Goal: Communication & Community: Answer question/provide support

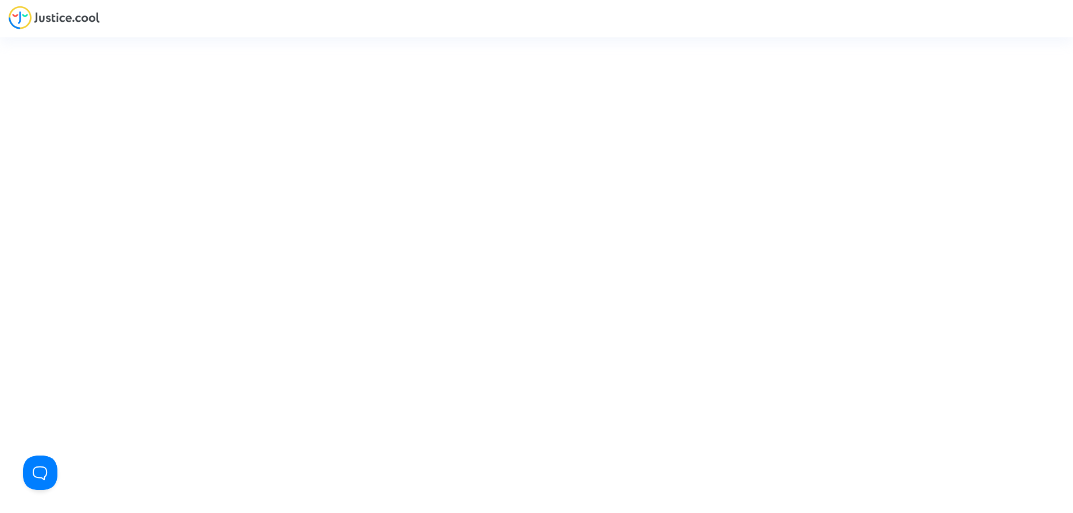
type input "contact@heliofinance.fr"
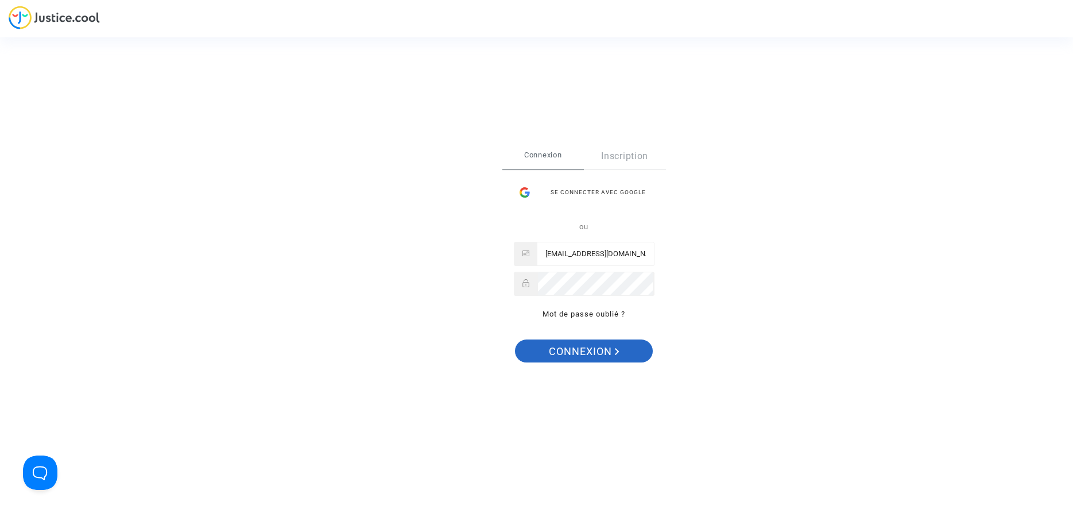
click at [590, 353] on span "Connexion" at bounding box center [584, 351] width 71 height 24
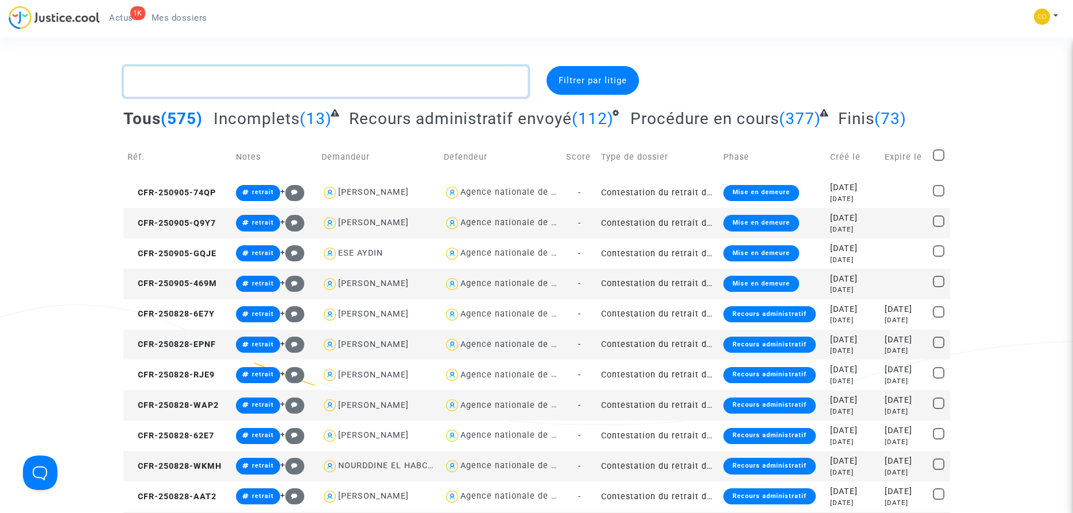
click at [189, 86] on textarea at bounding box center [325, 81] width 405 height 31
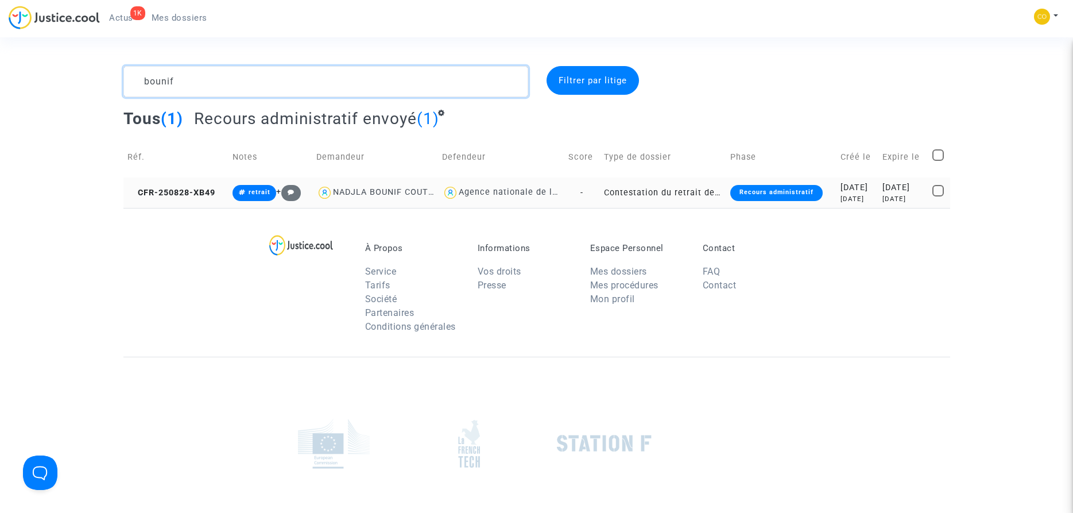
type textarea "bounif"
click at [622, 191] on td "Contestation du retrait de [PERSON_NAME] par l'ANAH (mandataire)" at bounding box center [663, 192] width 126 height 30
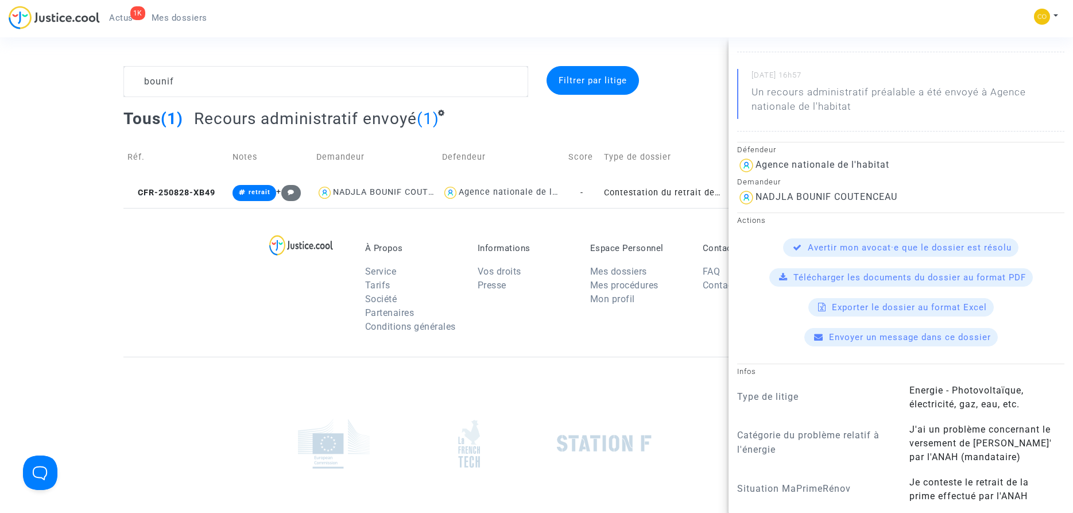
scroll to position [458, 0]
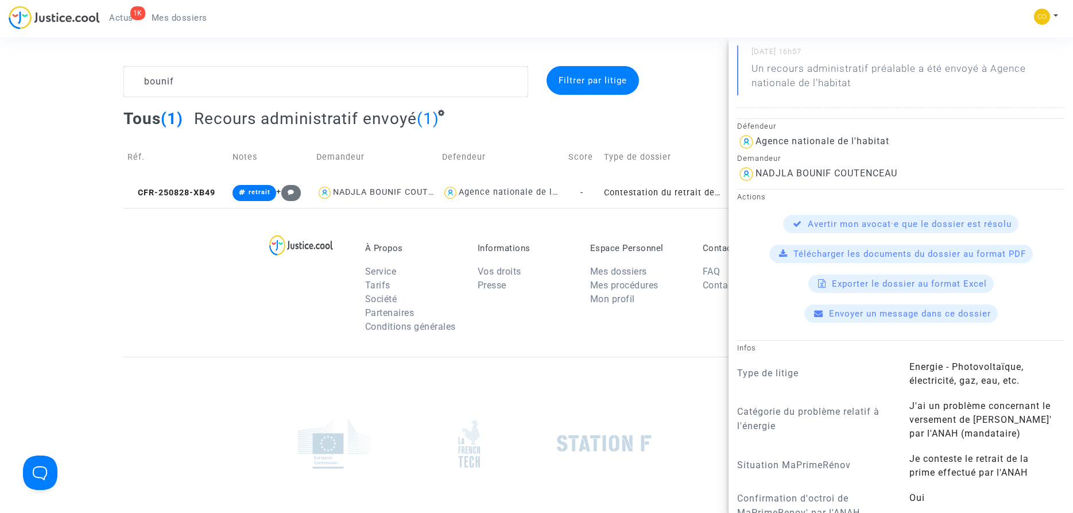
click at [923, 319] on span "Envoyer un message dans ce dossier" at bounding box center [910, 313] width 162 height 10
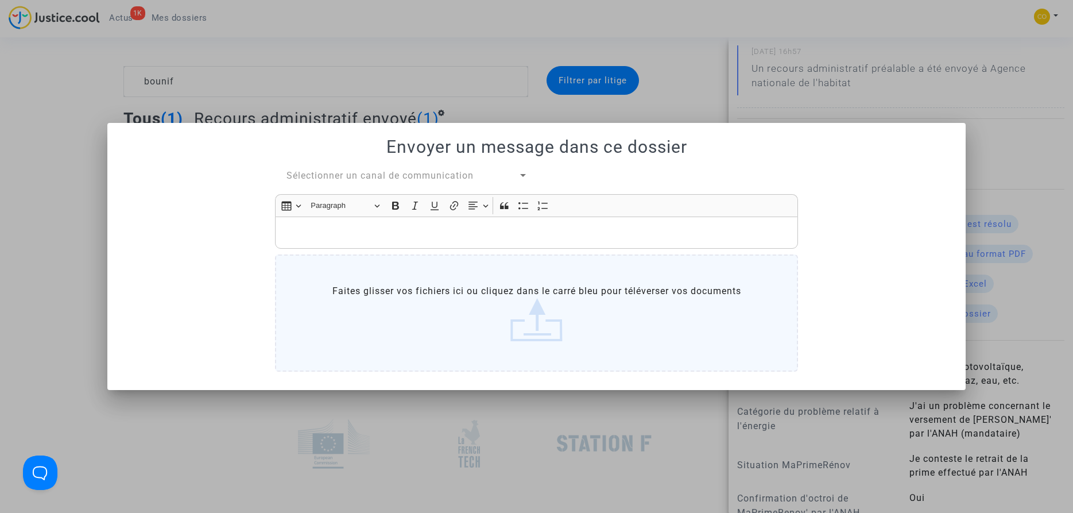
click at [306, 230] on p "Rich Text Editor, main" at bounding box center [536, 233] width 511 height 14
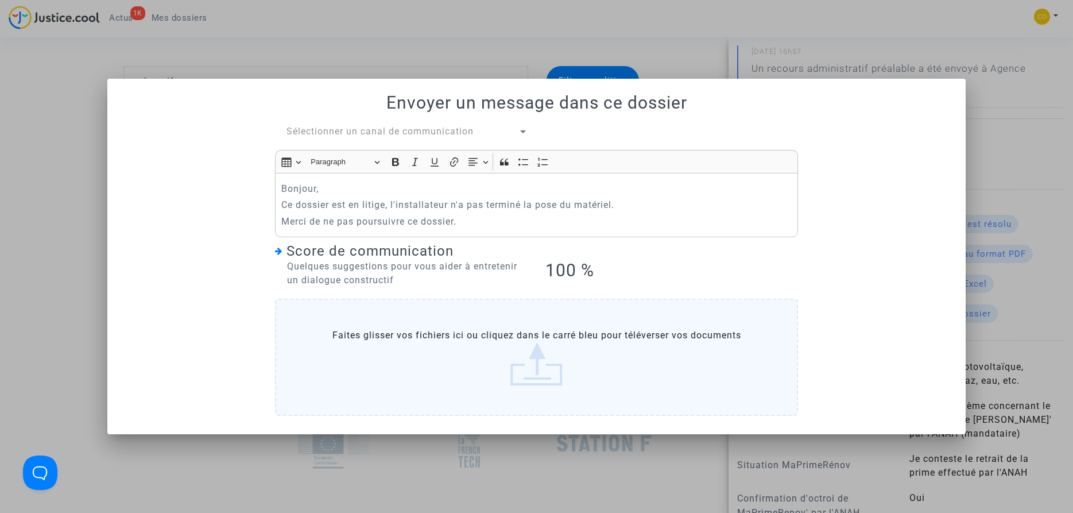
click at [523, 129] on div at bounding box center [523, 132] width 10 height 14
click at [369, 127] on span "Mon avocat et moi" at bounding box center [329, 131] width 86 height 11
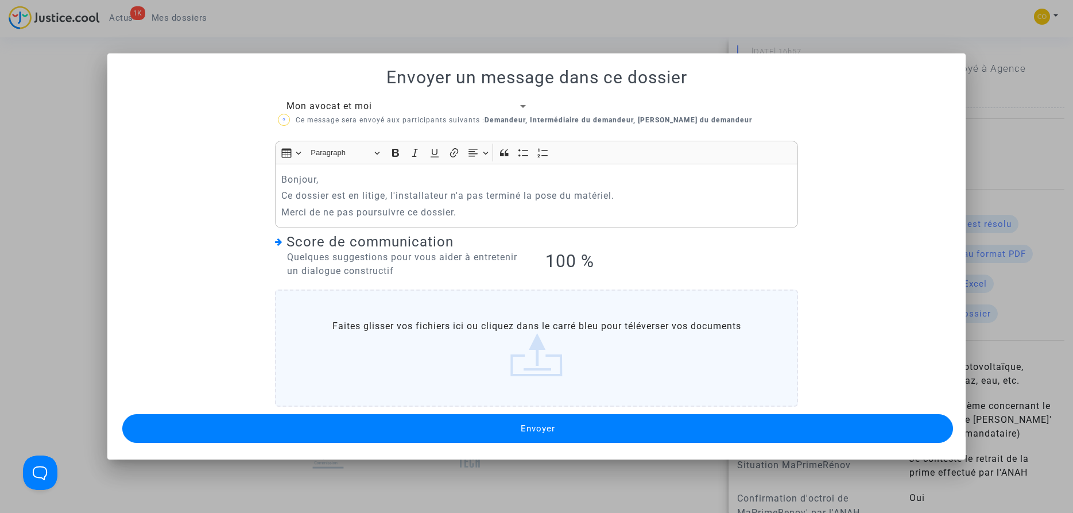
click at [536, 428] on span "Envoyer" at bounding box center [538, 428] width 34 height 10
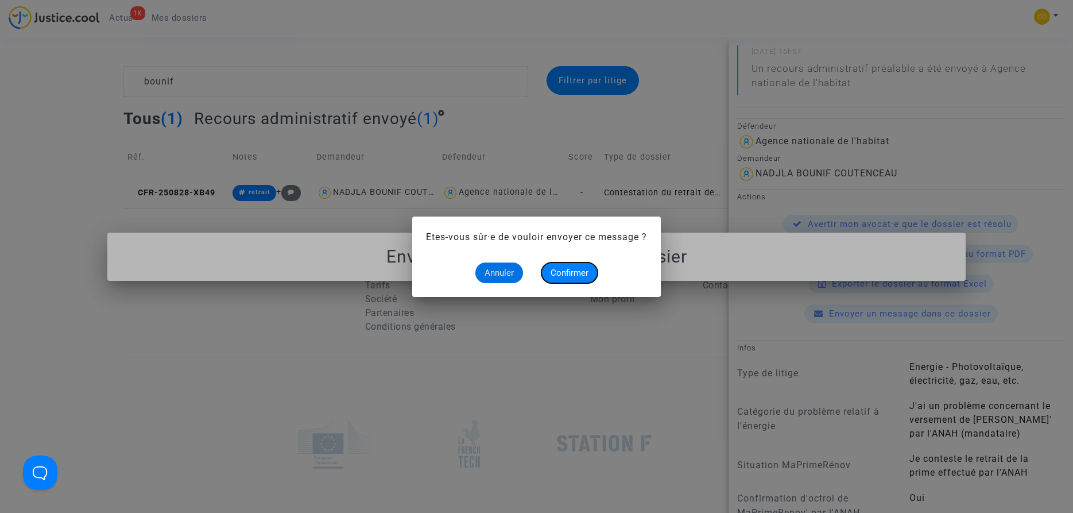
click at [567, 271] on span "Confirmer" at bounding box center [570, 273] width 38 height 10
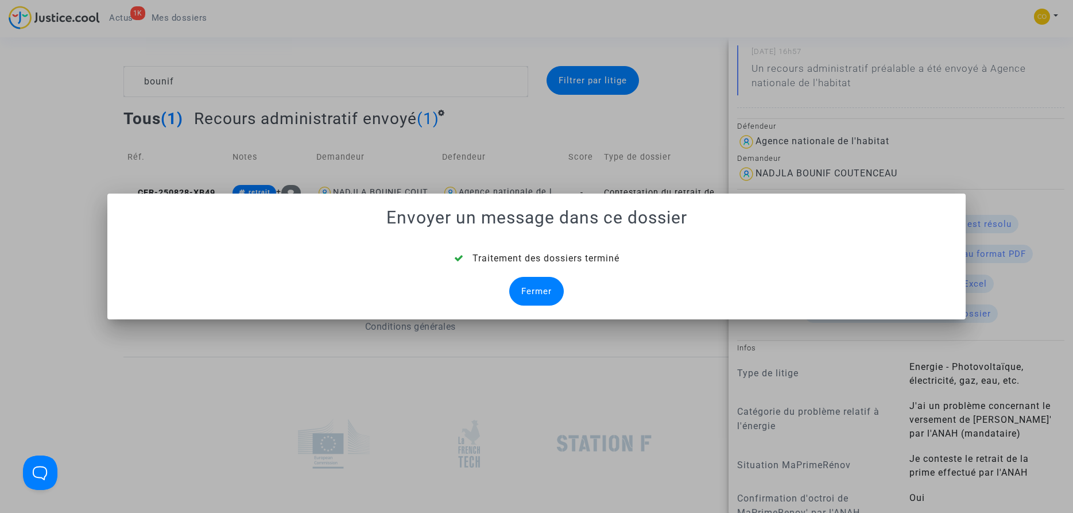
click at [535, 296] on div "Fermer" at bounding box center [536, 291] width 55 height 29
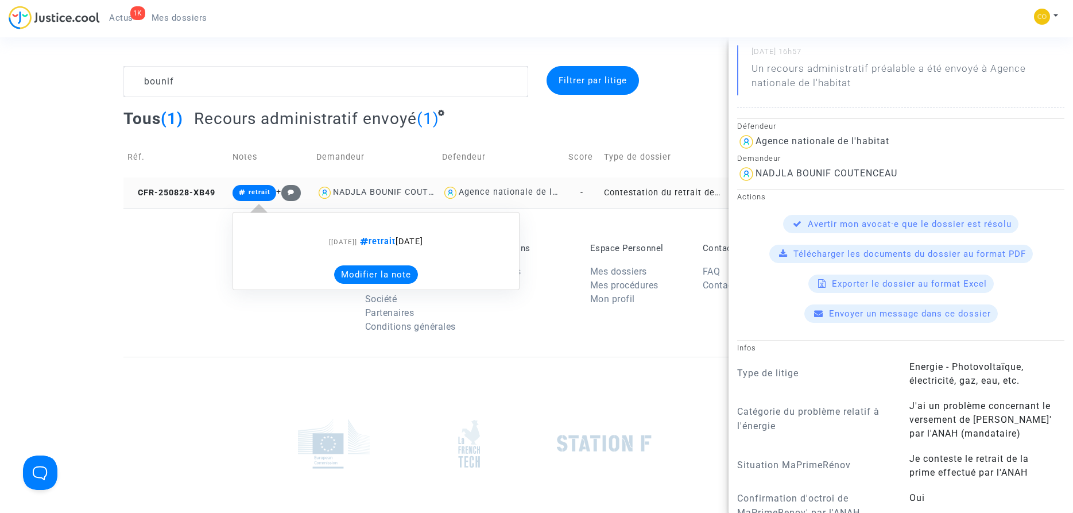
click at [354, 269] on button "Modifier la note" at bounding box center [376, 274] width 84 height 18
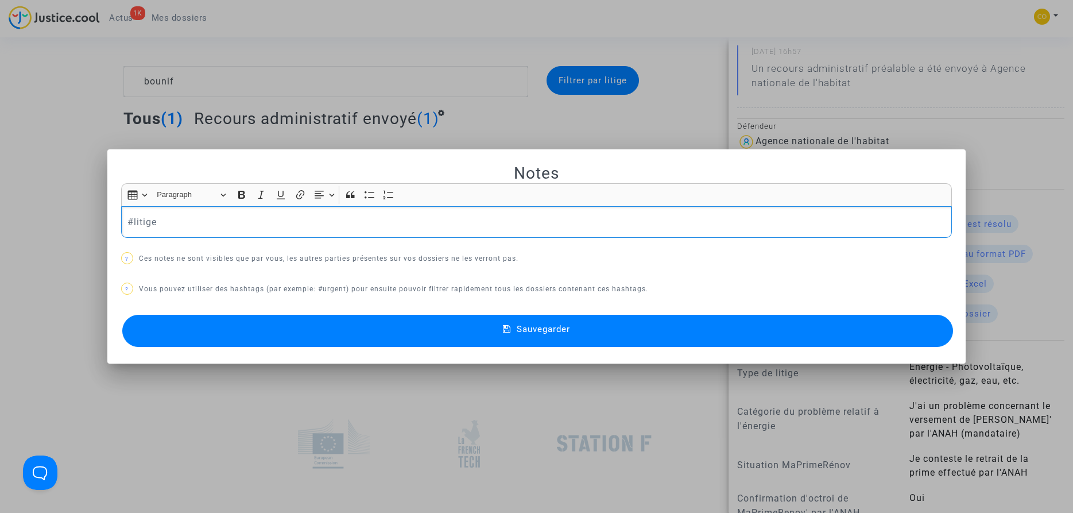
click at [538, 330] on span "Sauvegarder" at bounding box center [543, 329] width 53 height 10
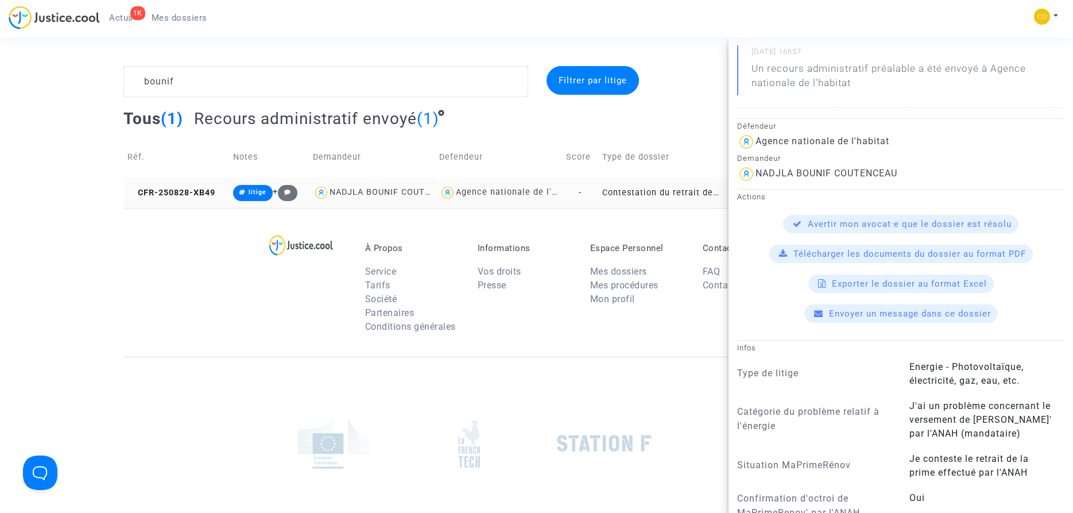
click at [69, 317] on footerbar "À Propos Service Tarifs Société Partenaires Conditions générales Informations V…" at bounding box center [536, 421] width 1073 height 426
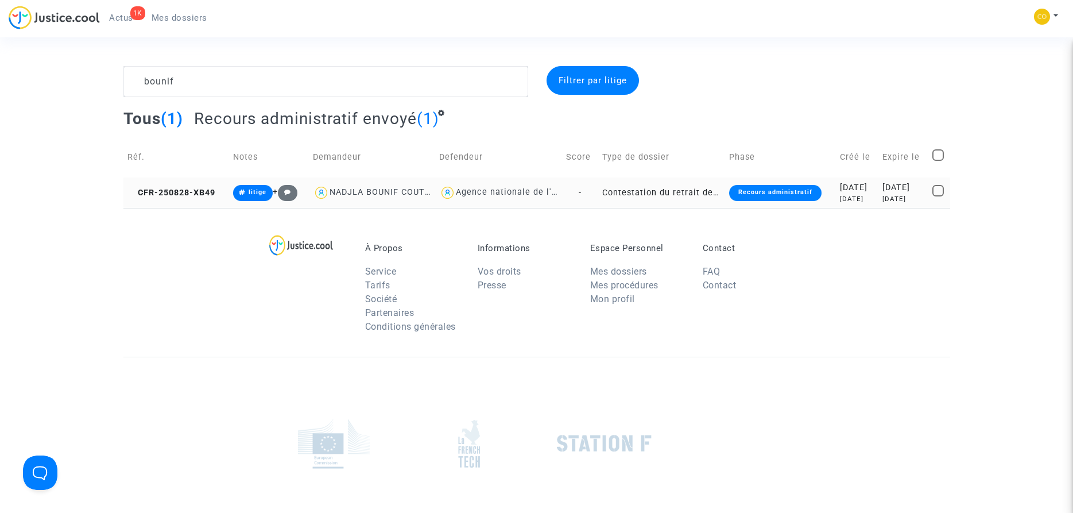
click at [125, 17] on span "Actus" at bounding box center [121, 18] width 24 height 10
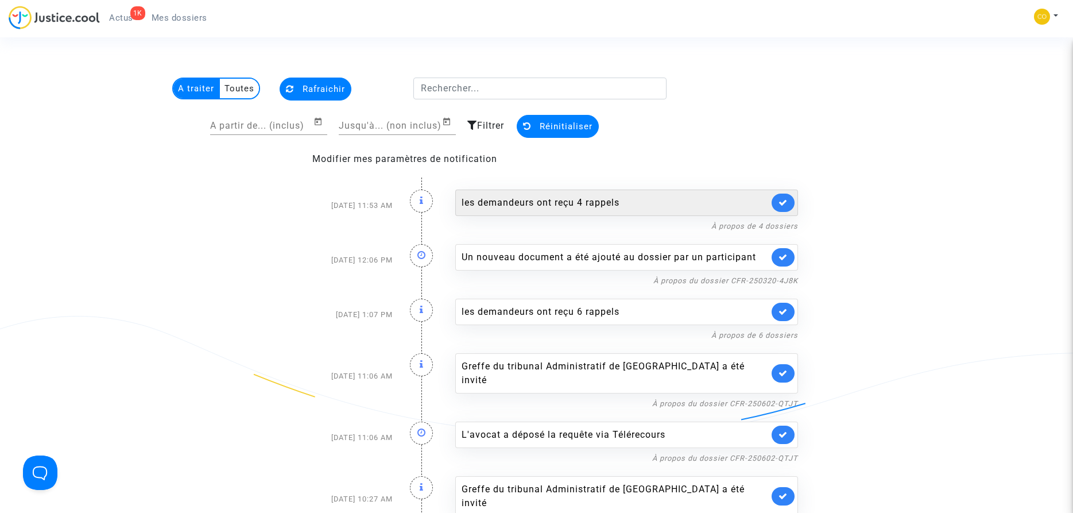
click at [683, 207] on div "les demandeurs ont reçu 4 rappels" at bounding box center [615, 203] width 307 height 14
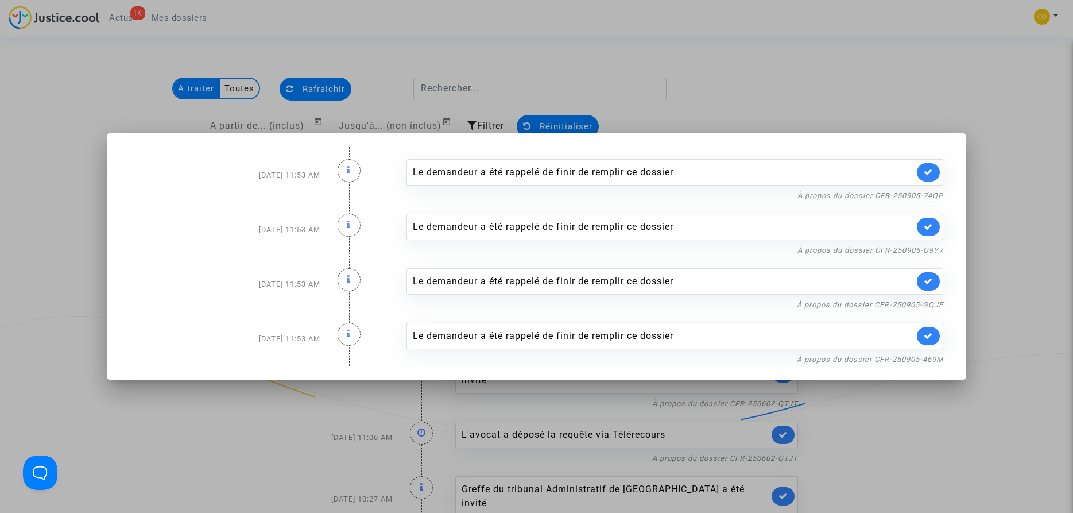
click at [929, 84] on div at bounding box center [536, 256] width 1073 height 513
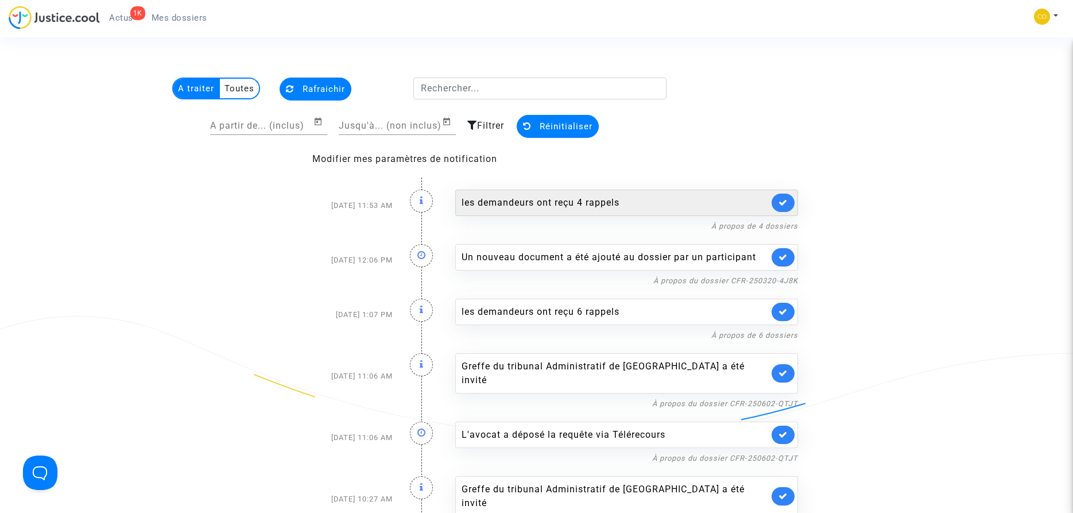
click at [570, 206] on div "les demandeurs ont reçu 4 rappels" at bounding box center [615, 203] width 307 height 14
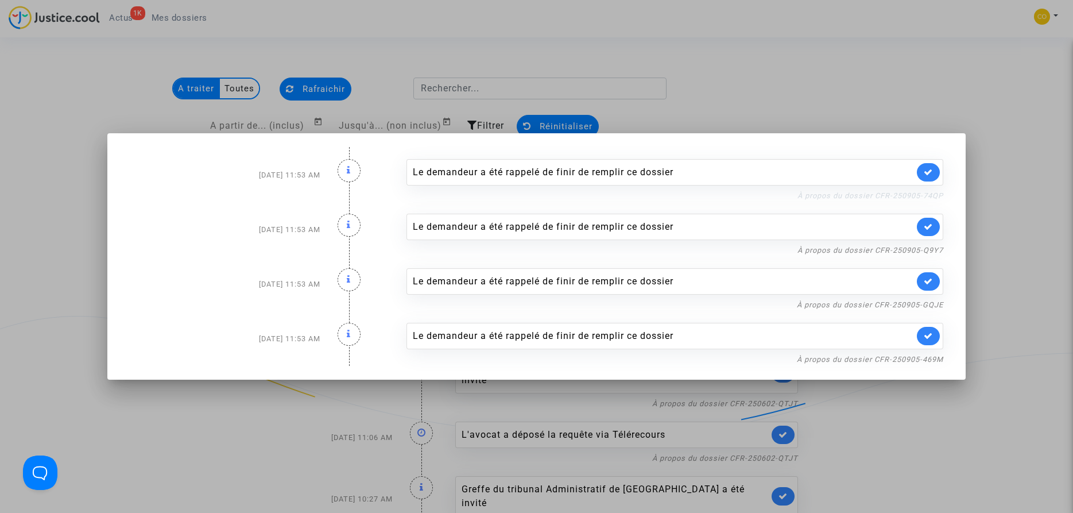
click at [905, 197] on link "À propos du dossier CFR-250905-74QP" at bounding box center [870, 195] width 146 height 9
click at [1016, 312] on div at bounding box center [536, 256] width 1073 height 513
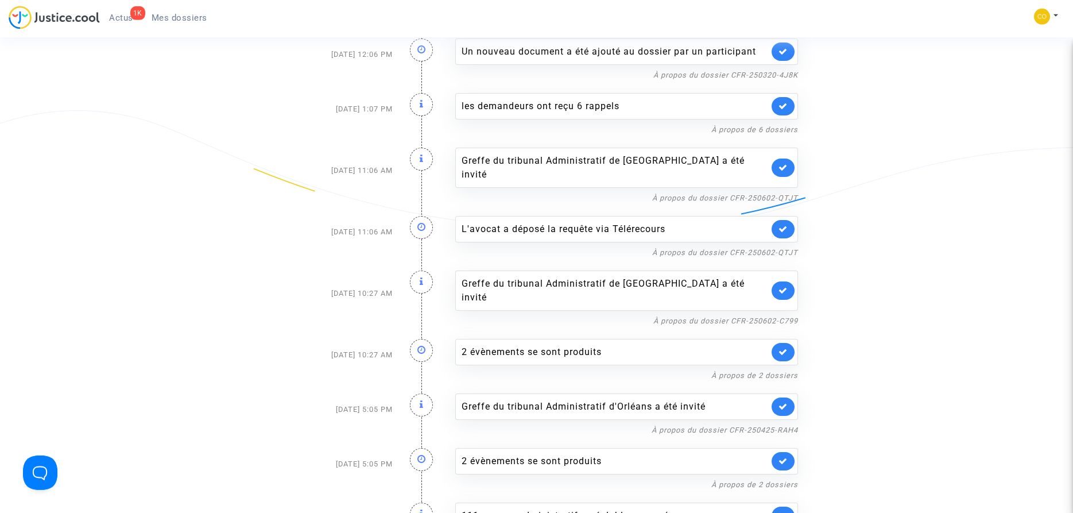
scroll to position [234, 0]
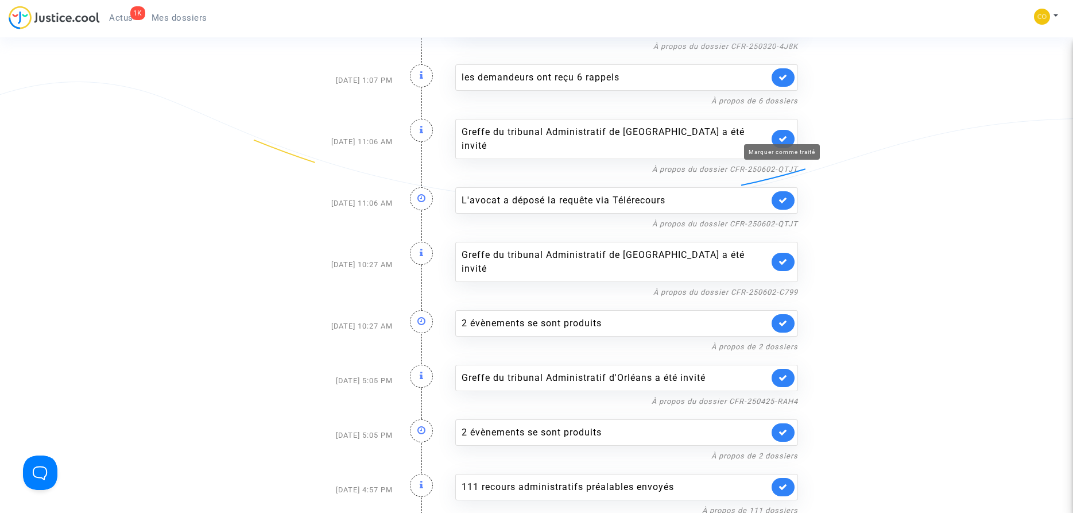
click at [782, 134] on icon at bounding box center [783, 138] width 9 height 9
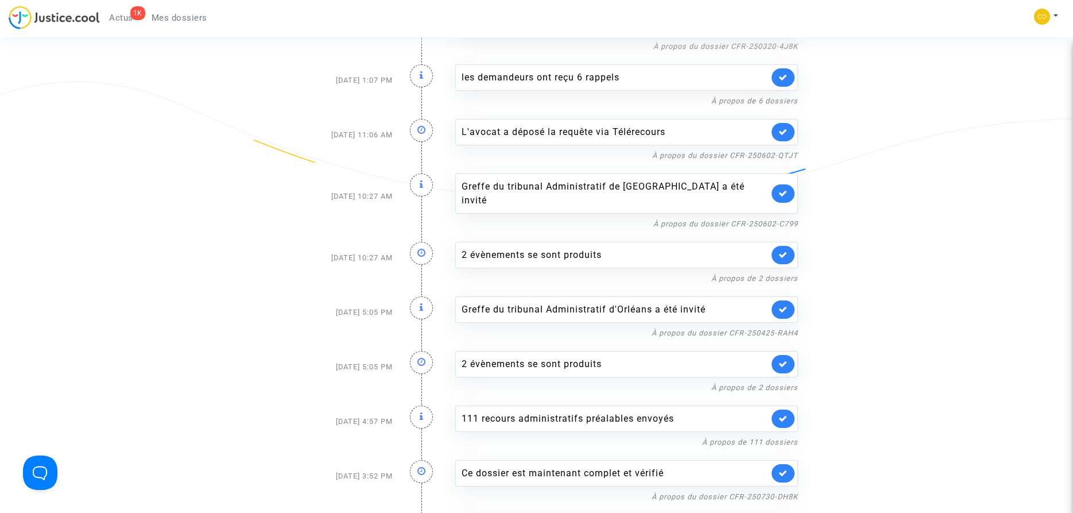
scroll to position [0, 0]
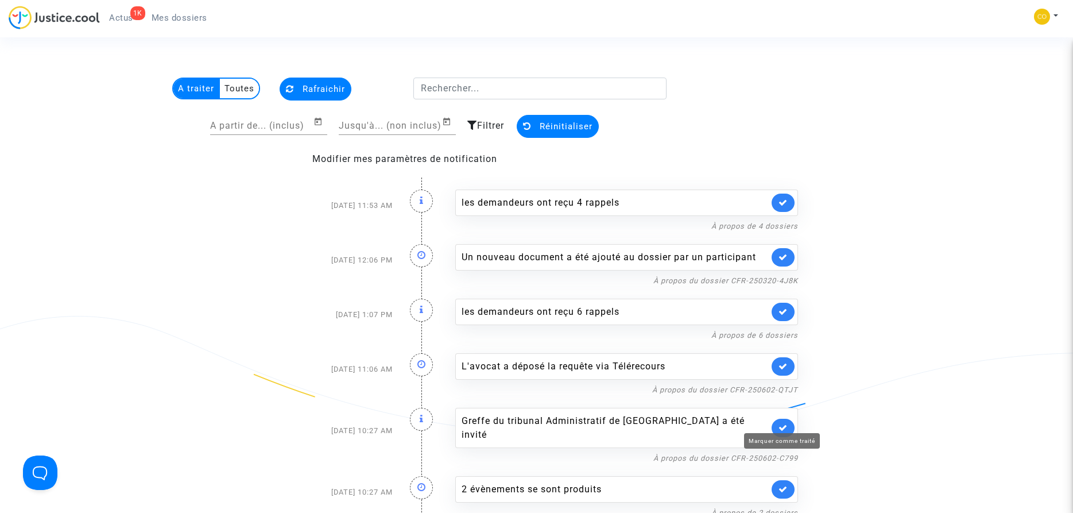
click at [783, 423] on icon at bounding box center [783, 427] width 9 height 9
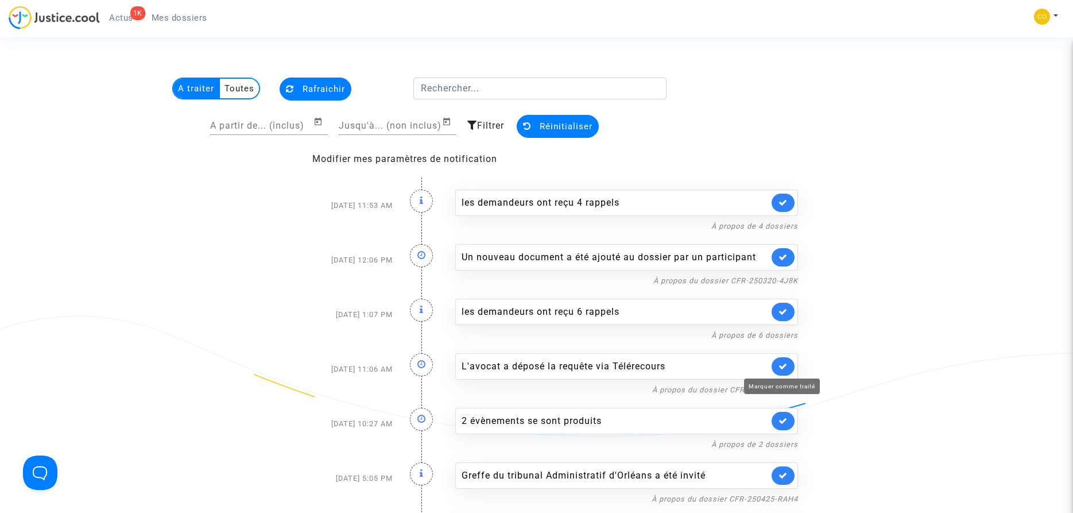
click at [784, 364] on icon at bounding box center [783, 366] width 9 height 9
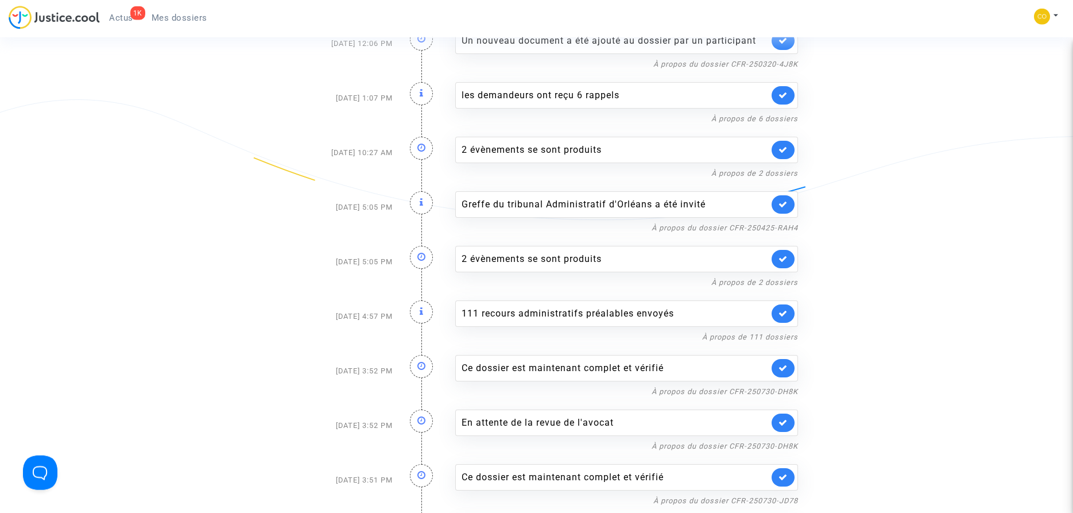
scroll to position [293, 0]
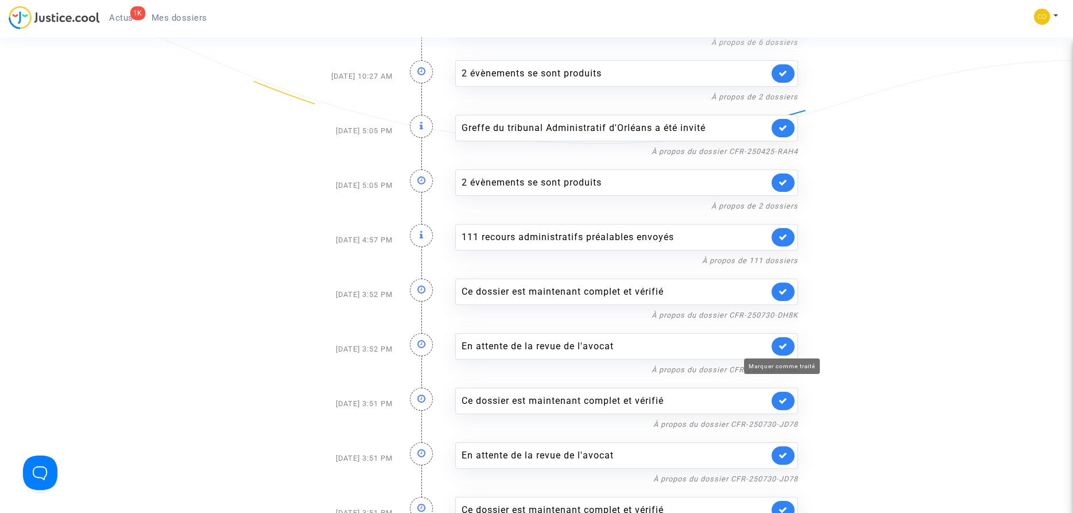
click at [784, 347] on icon at bounding box center [783, 346] width 9 height 9
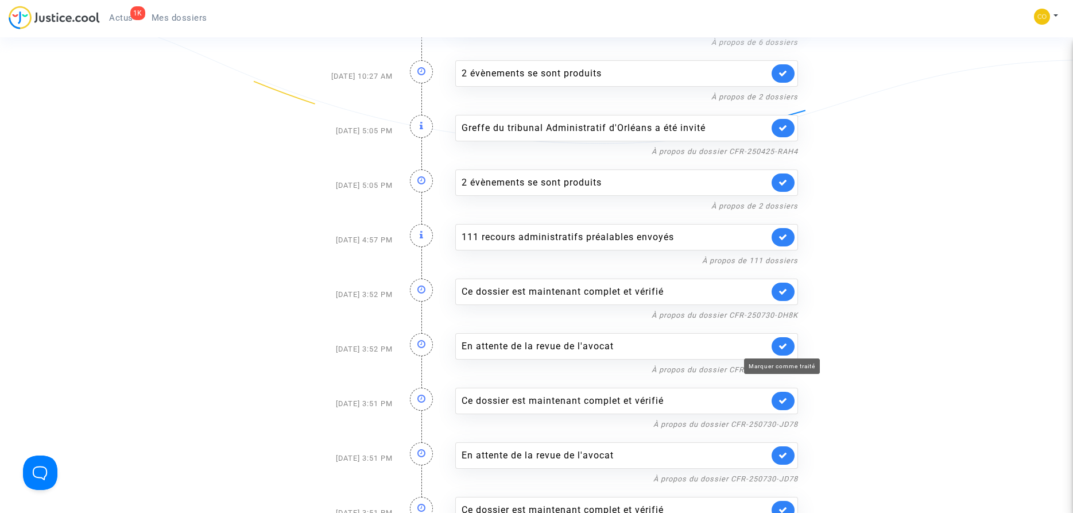
click at [784, 347] on icon at bounding box center [783, 346] width 9 height 9
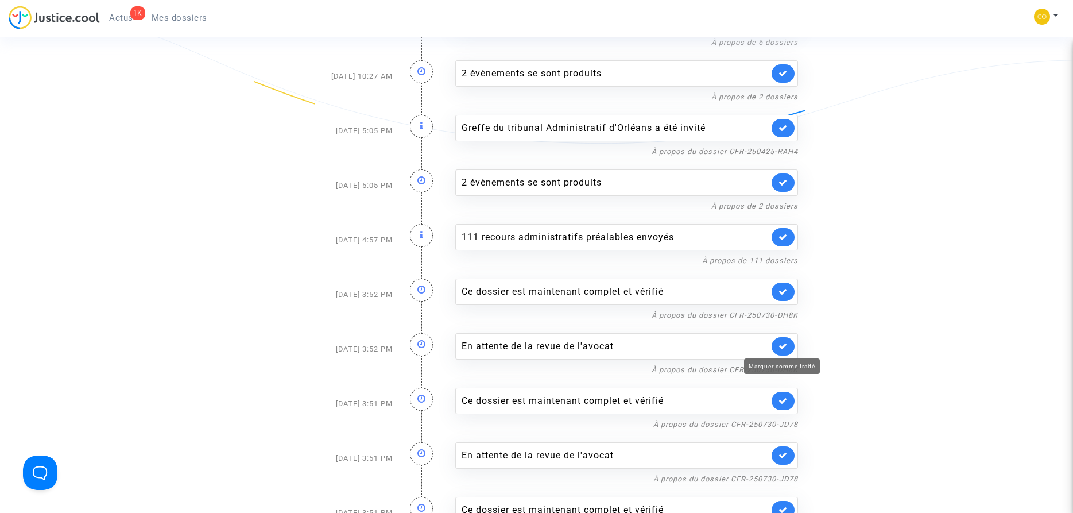
click at [784, 347] on icon at bounding box center [783, 346] width 9 height 9
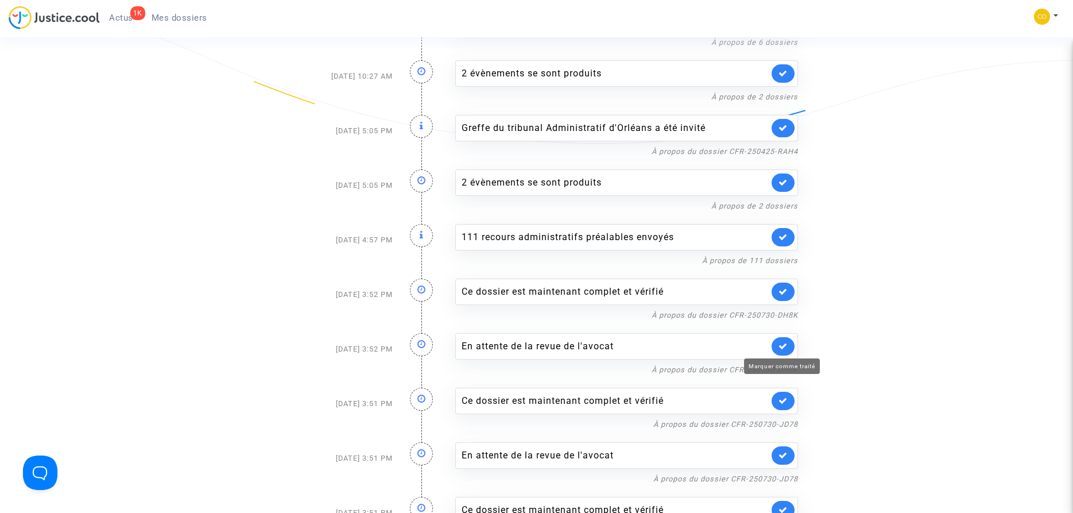
click at [784, 347] on icon at bounding box center [783, 346] width 9 height 9
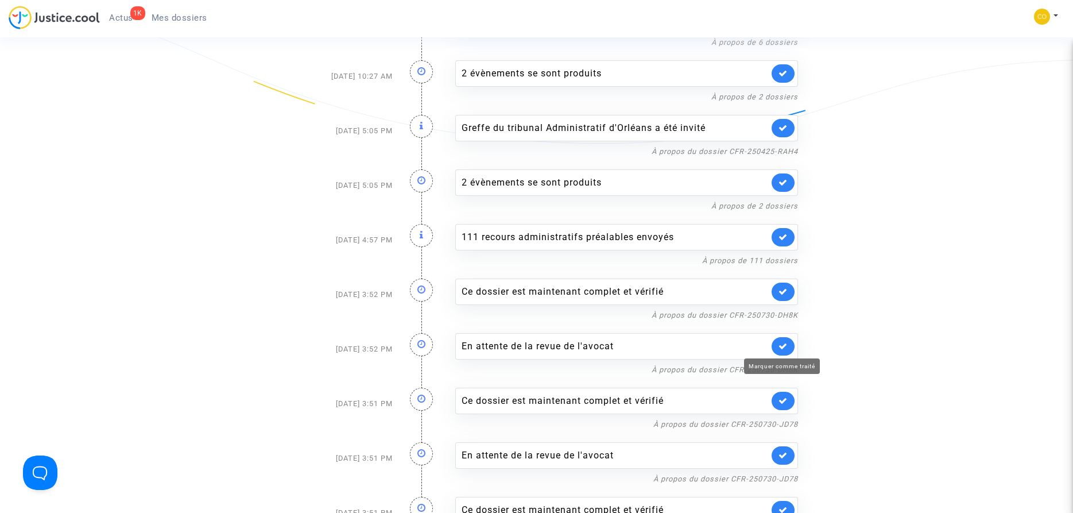
click at [784, 347] on icon at bounding box center [783, 346] width 9 height 9
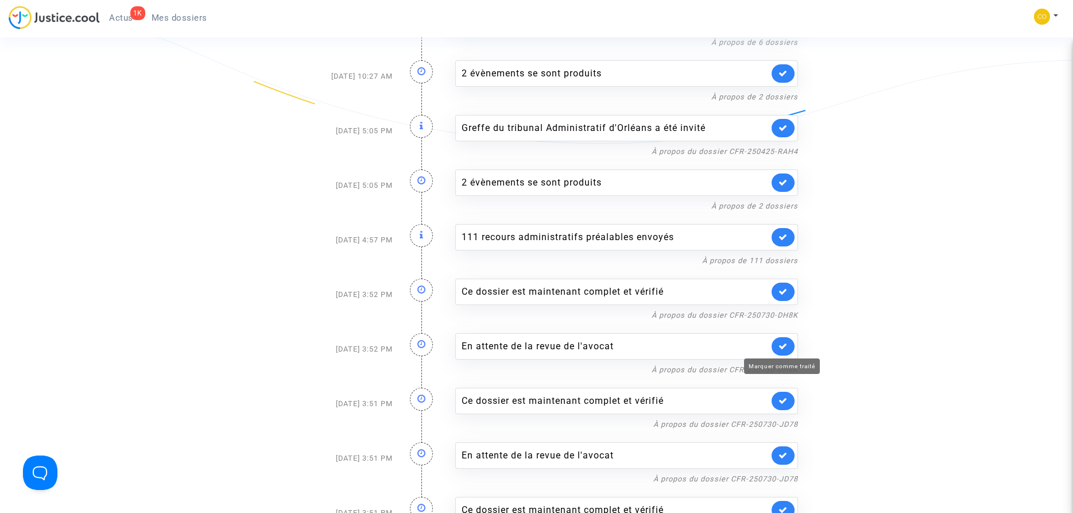
click at [784, 347] on icon at bounding box center [783, 346] width 9 height 9
click at [784, 396] on icon at bounding box center [783, 400] width 9 height 9
click at [784, 347] on icon at bounding box center [783, 346] width 9 height 9
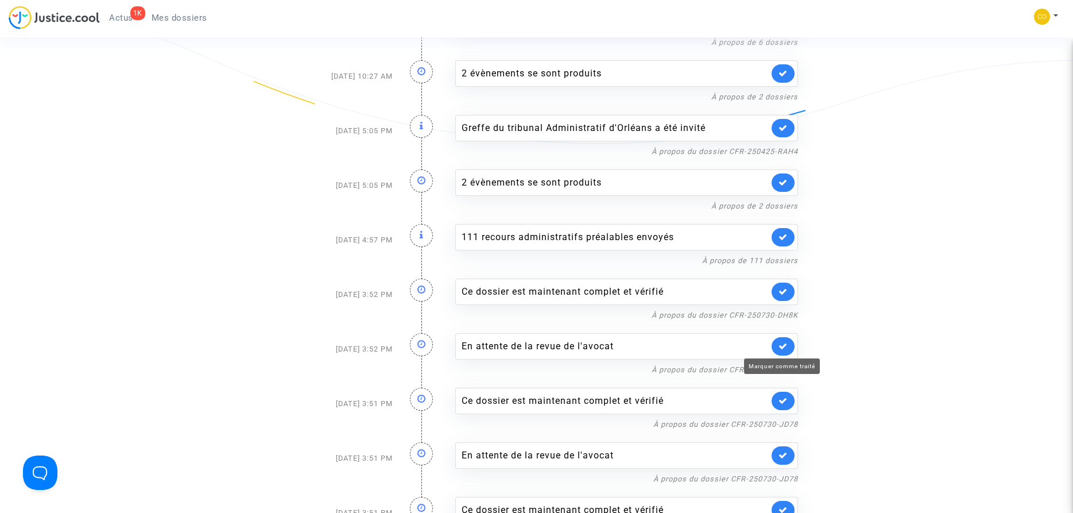
click at [784, 347] on icon at bounding box center [783, 346] width 9 height 9
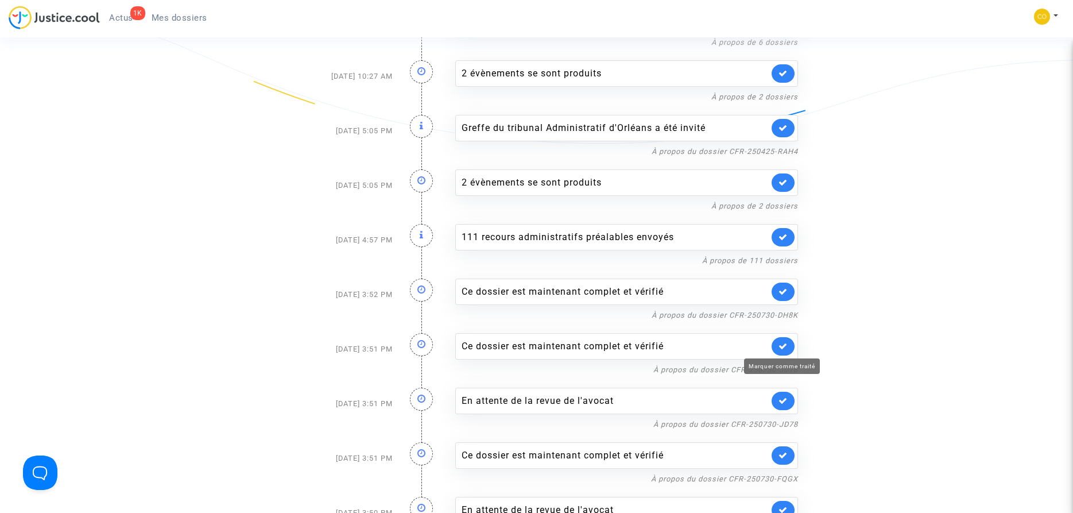
click at [784, 347] on icon at bounding box center [783, 346] width 9 height 9
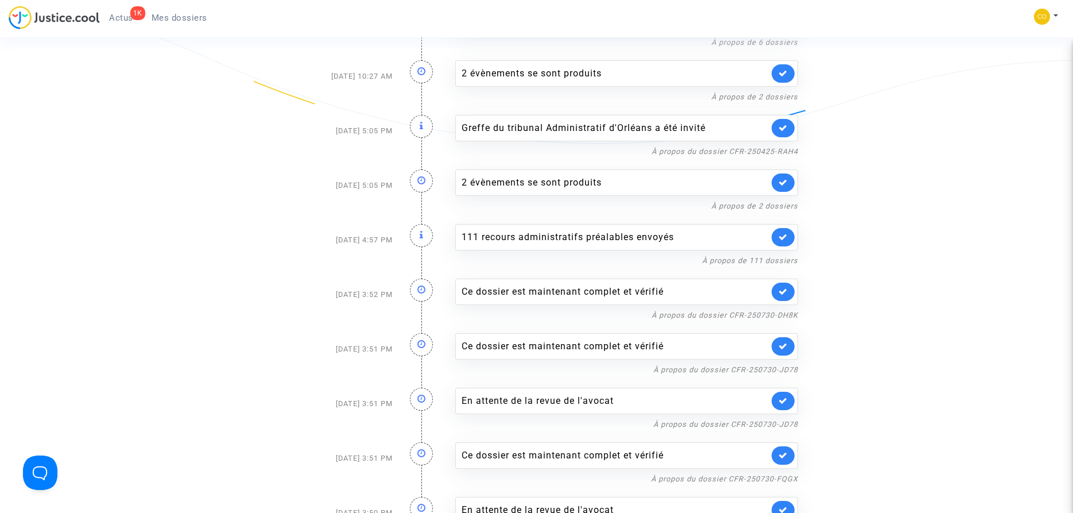
click at [784, 347] on icon at bounding box center [783, 346] width 9 height 9
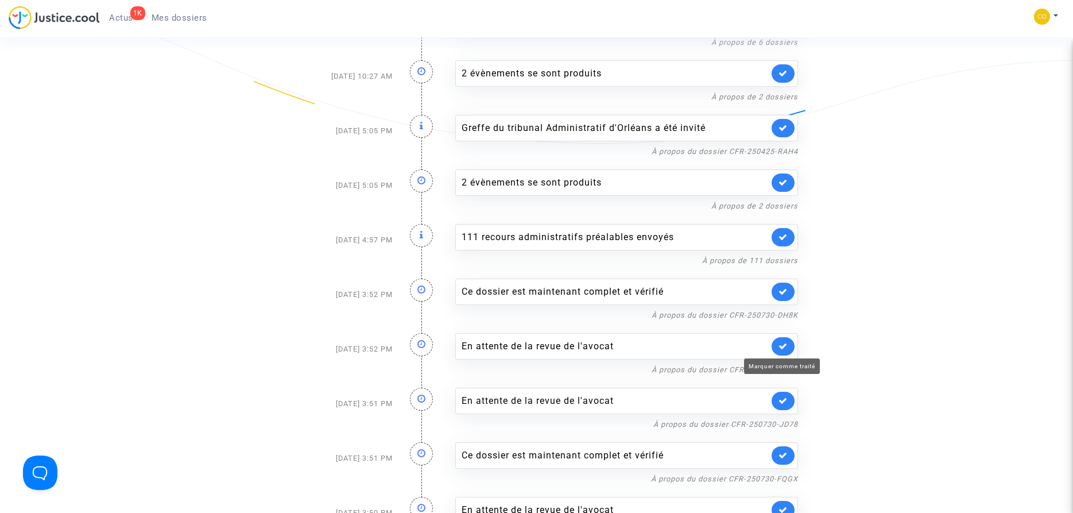
click at [784, 347] on icon at bounding box center [783, 346] width 9 height 9
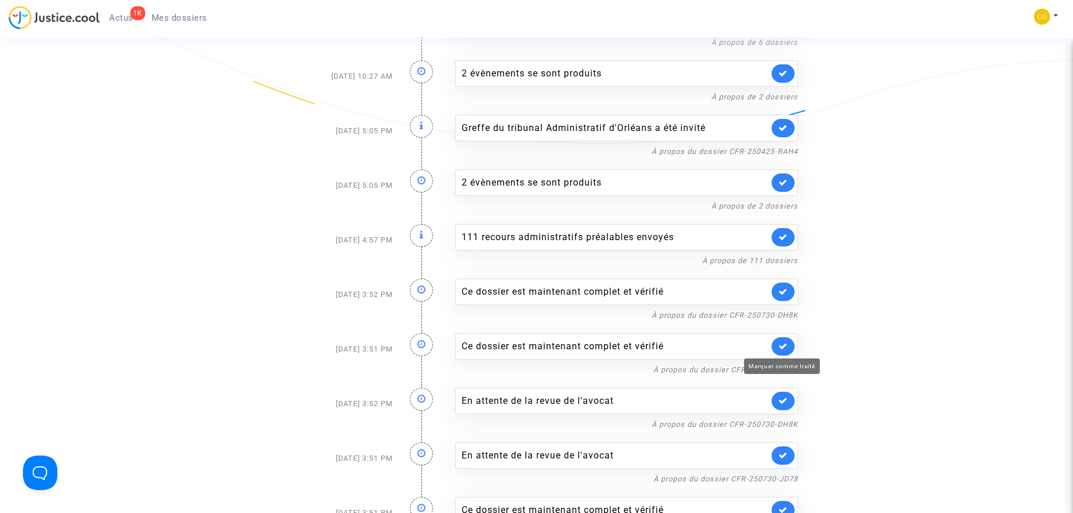
click at [784, 347] on icon at bounding box center [783, 346] width 9 height 9
click at [788, 291] on link at bounding box center [783, 291] width 23 height 18
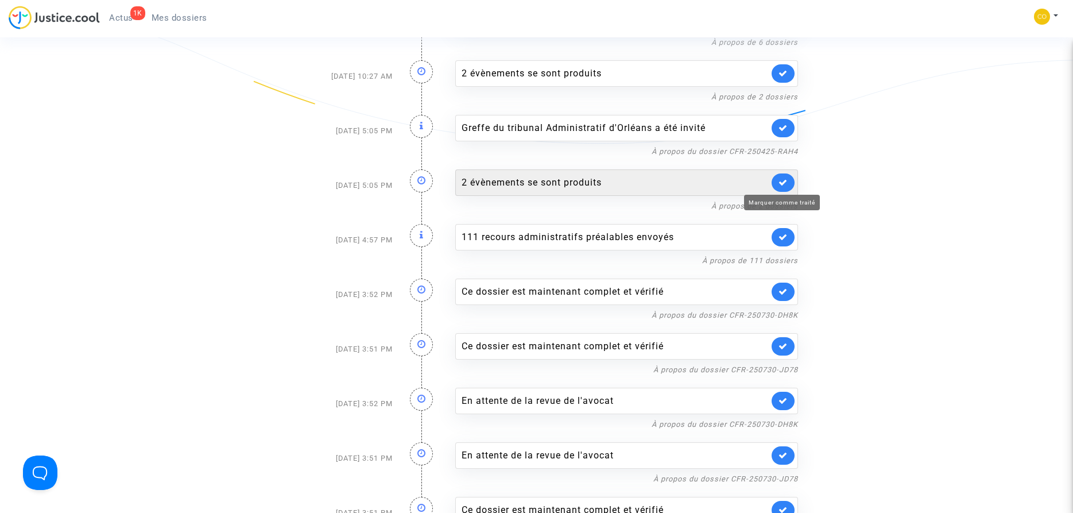
click at [785, 179] on icon at bounding box center [783, 182] width 9 height 9
click at [783, 184] on icon at bounding box center [783, 182] width 9 height 9
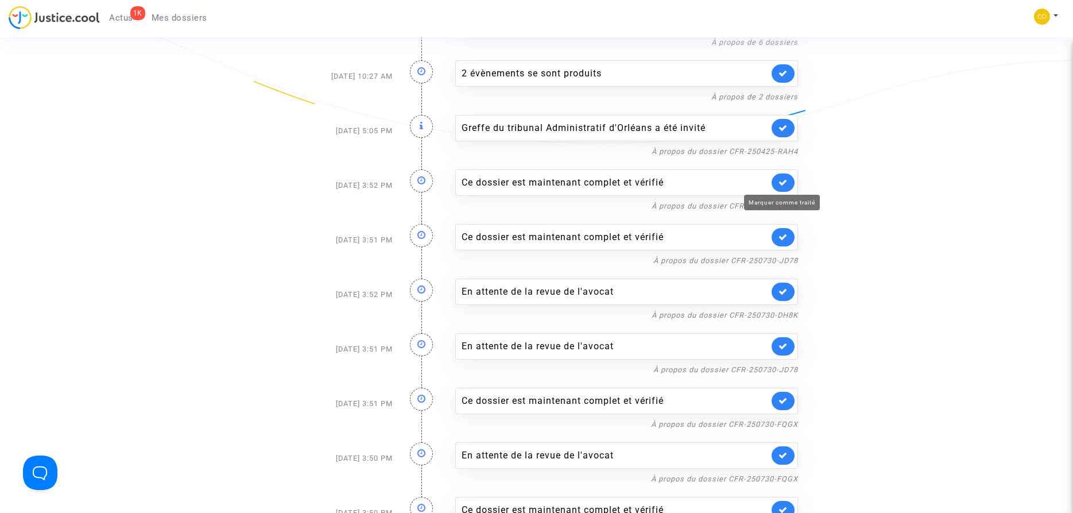
click at [784, 183] on icon at bounding box center [783, 182] width 9 height 9
click at [783, 129] on icon at bounding box center [783, 127] width 9 height 9
click at [784, 134] on link at bounding box center [783, 128] width 23 height 18
click at [784, 128] on icon at bounding box center [783, 127] width 9 height 9
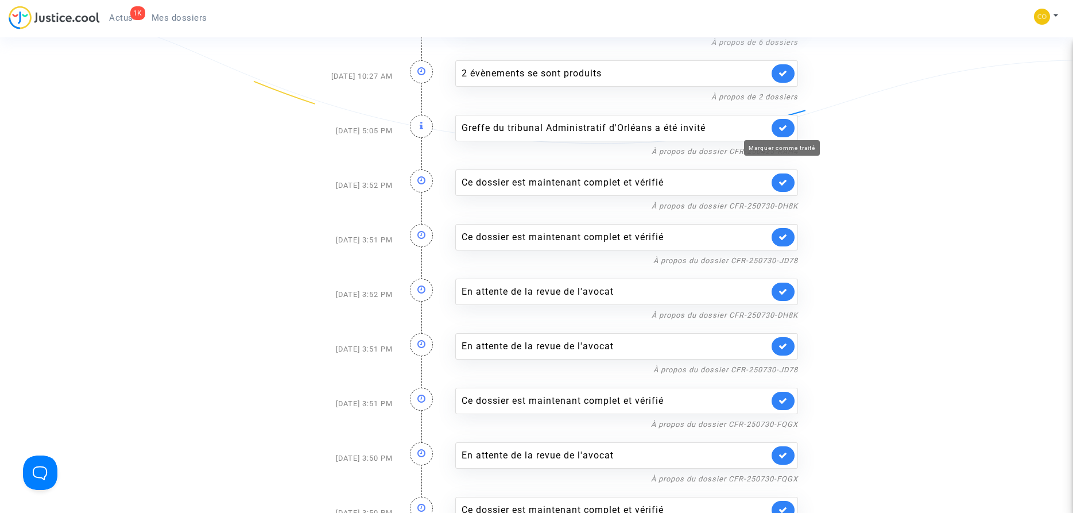
click at [784, 128] on icon at bounding box center [783, 127] width 9 height 9
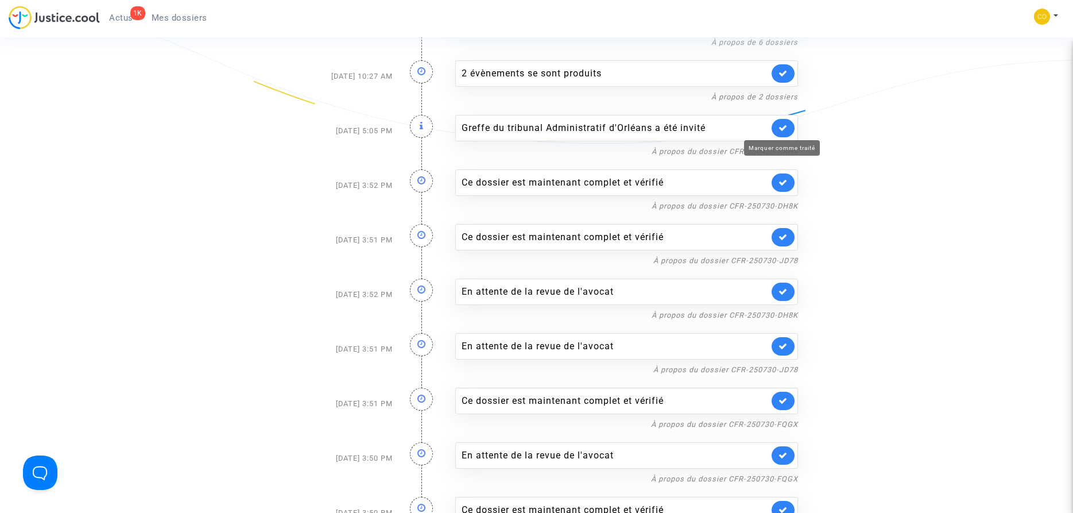
click at [784, 128] on icon at bounding box center [783, 127] width 9 height 9
click at [746, 126] on div "Greffe du tribunal Administratif d'Orléans a été invité" at bounding box center [615, 128] width 307 height 14
click at [663, 130] on div "Greffe du tribunal Administratif d'Orléans a été invité" at bounding box center [615, 128] width 307 height 14
click at [783, 127] on icon at bounding box center [783, 127] width 9 height 9
click at [786, 455] on icon at bounding box center [783, 455] width 9 height 9
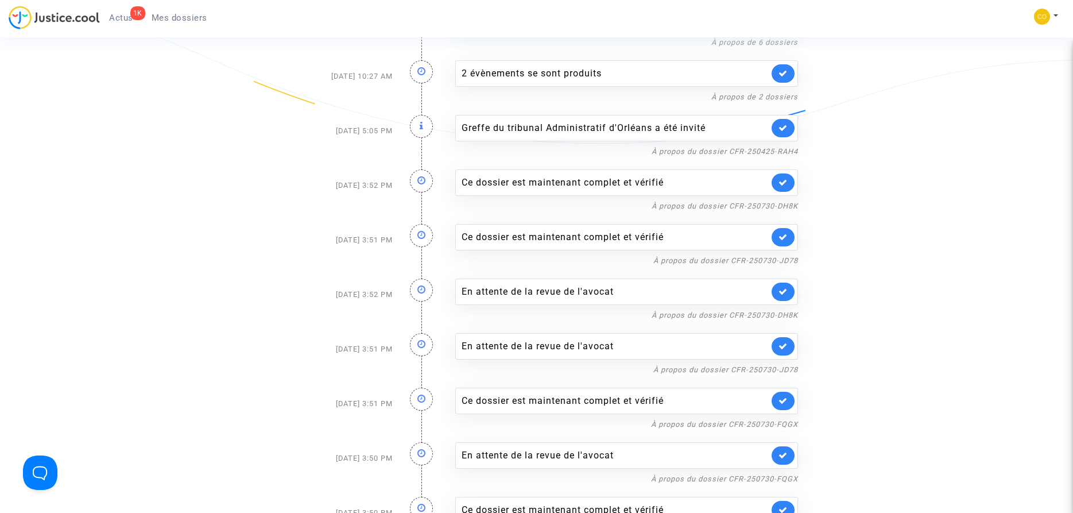
click at [789, 401] on link at bounding box center [783, 401] width 23 height 18
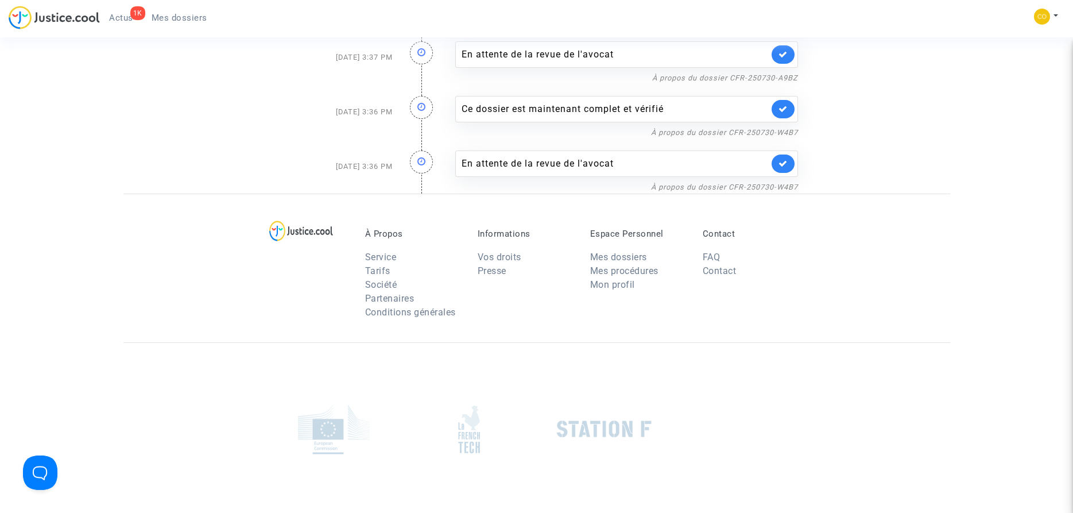
scroll to position [2311, 0]
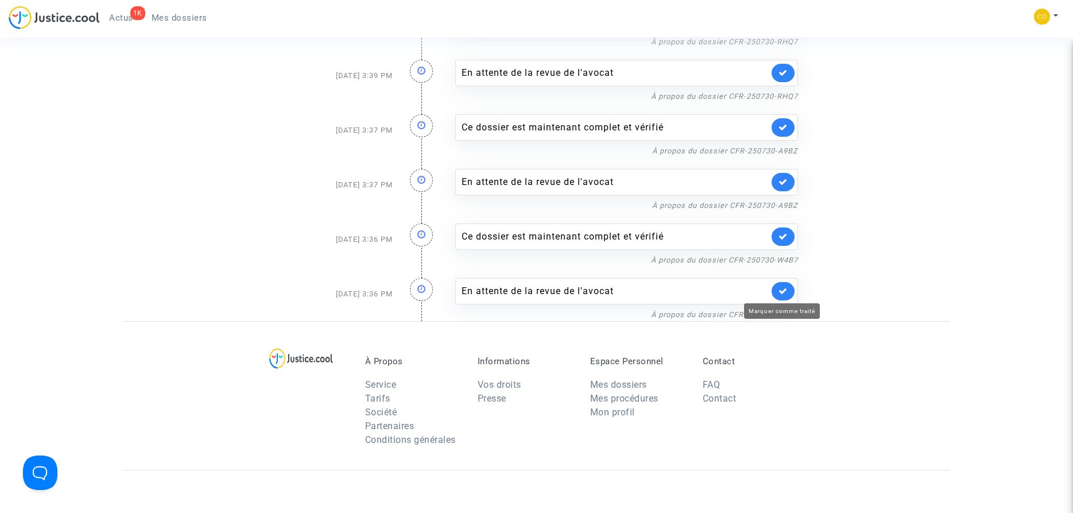
click at [780, 291] on icon at bounding box center [783, 290] width 9 height 9
click at [126, 17] on span "Actus" at bounding box center [121, 18] width 24 height 10
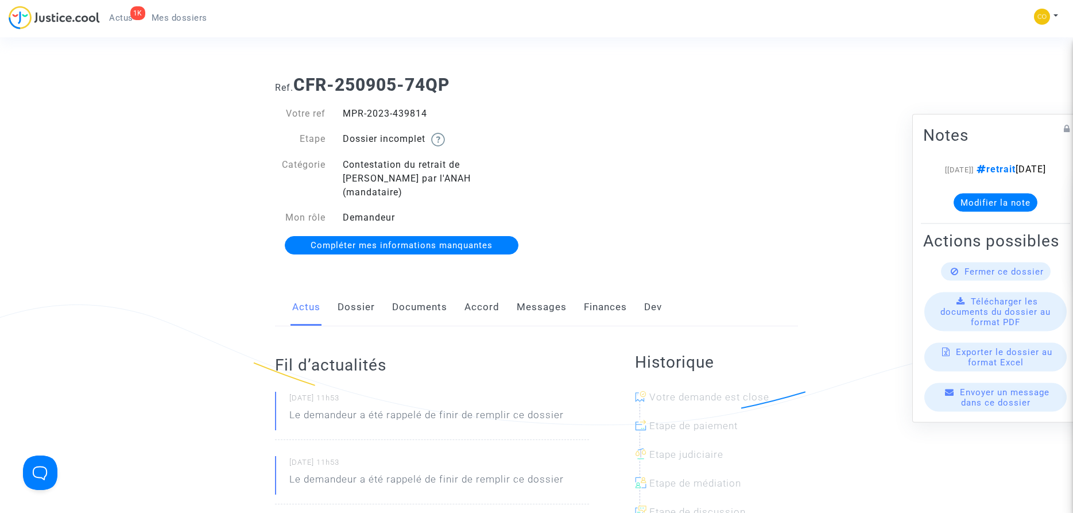
click at [410, 292] on link "Documents" at bounding box center [419, 307] width 55 height 38
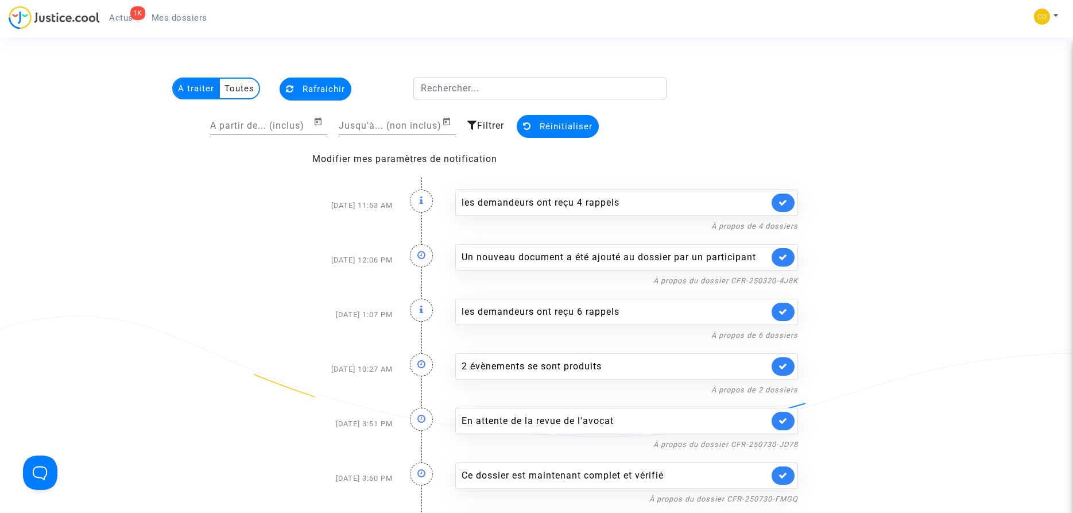
click at [481, 126] on span "Filtrer" at bounding box center [490, 125] width 27 height 11
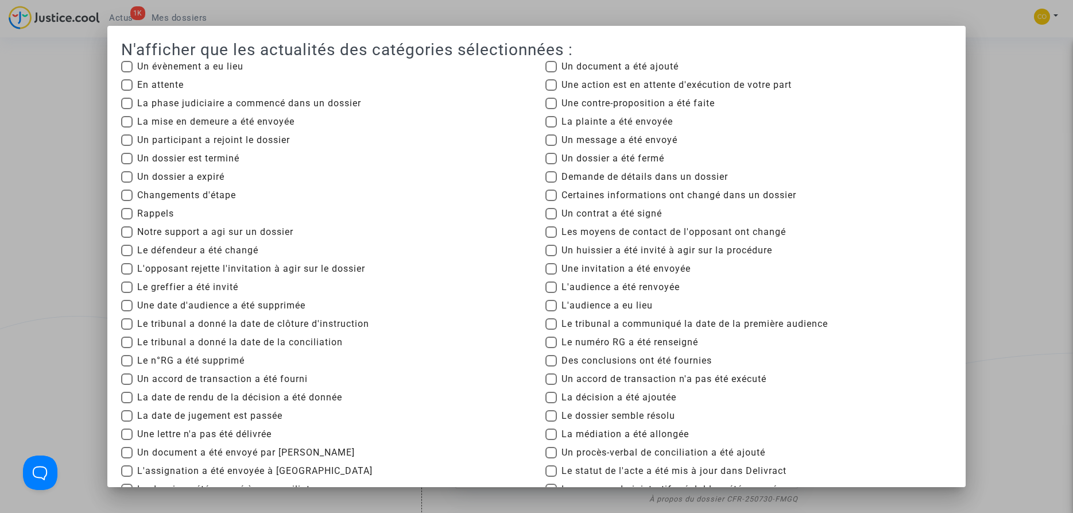
click at [1000, 295] on div at bounding box center [536, 256] width 1073 height 513
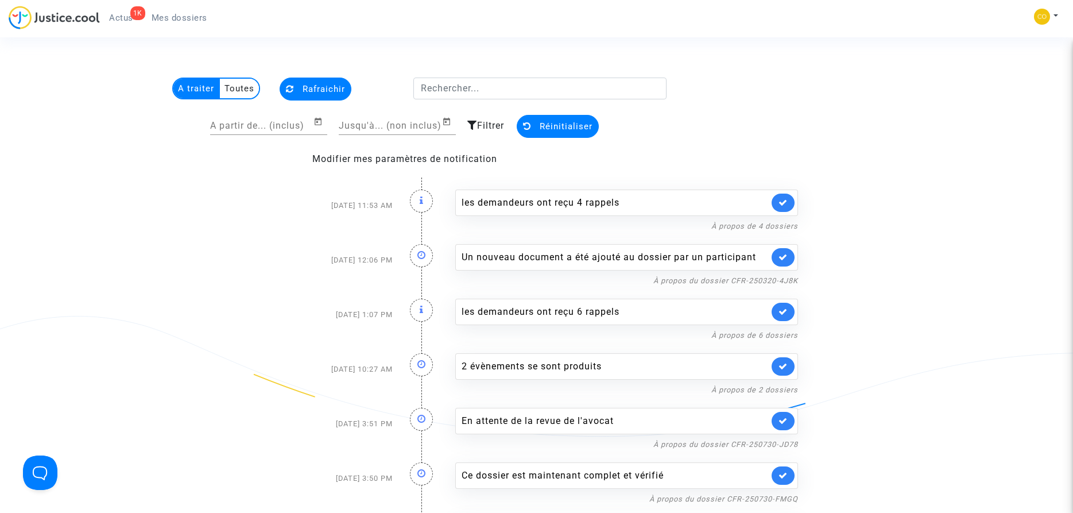
click at [494, 126] on span "Filtrer" at bounding box center [490, 125] width 27 height 11
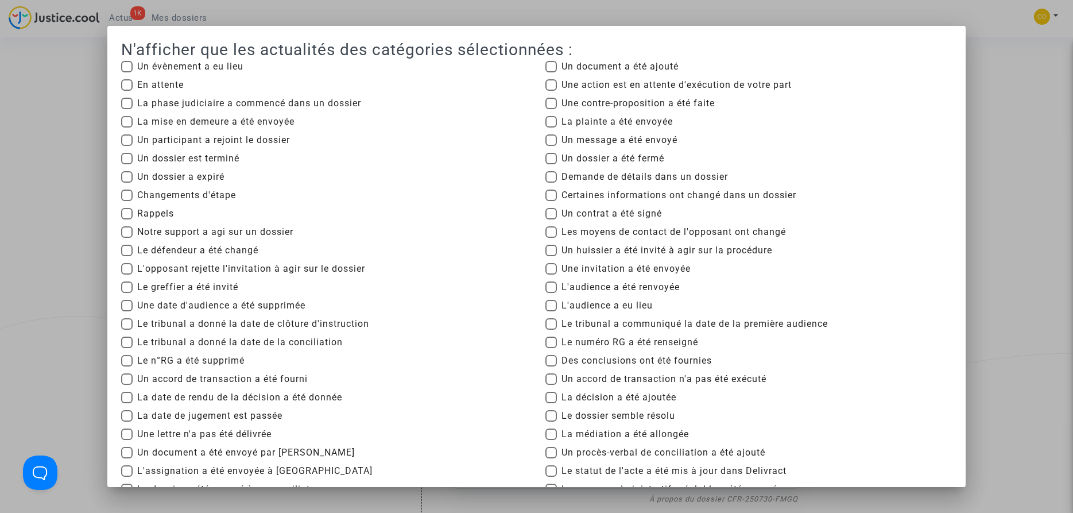
click at [551, 84] on span at bounding box center [550, 84] width 11 height 11
click at [551, 91] on input "Une action est en attente d'exécution de votre part" at bounding box center [551, 91] width 1 height 1
checkbox input "true"
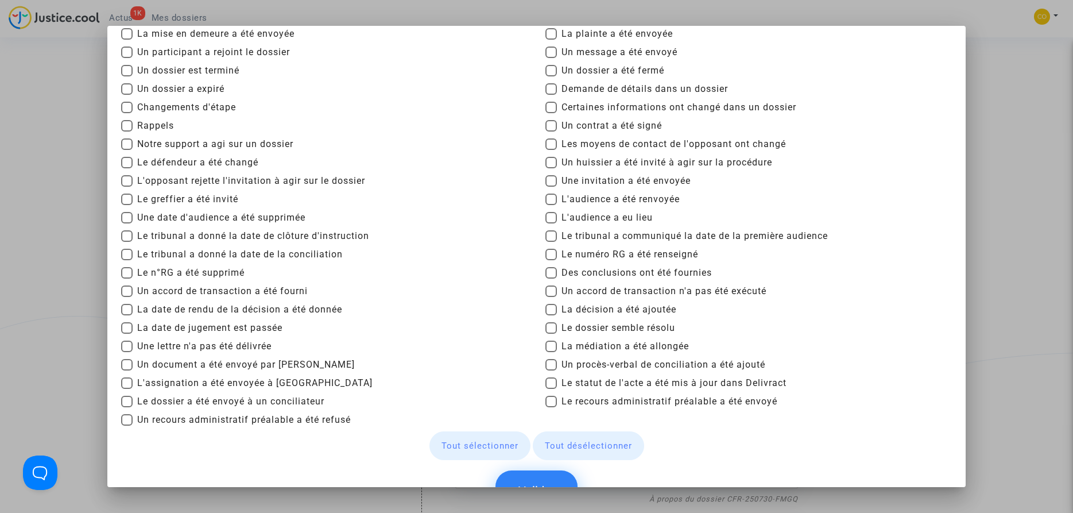
scroll to position [135, 0]
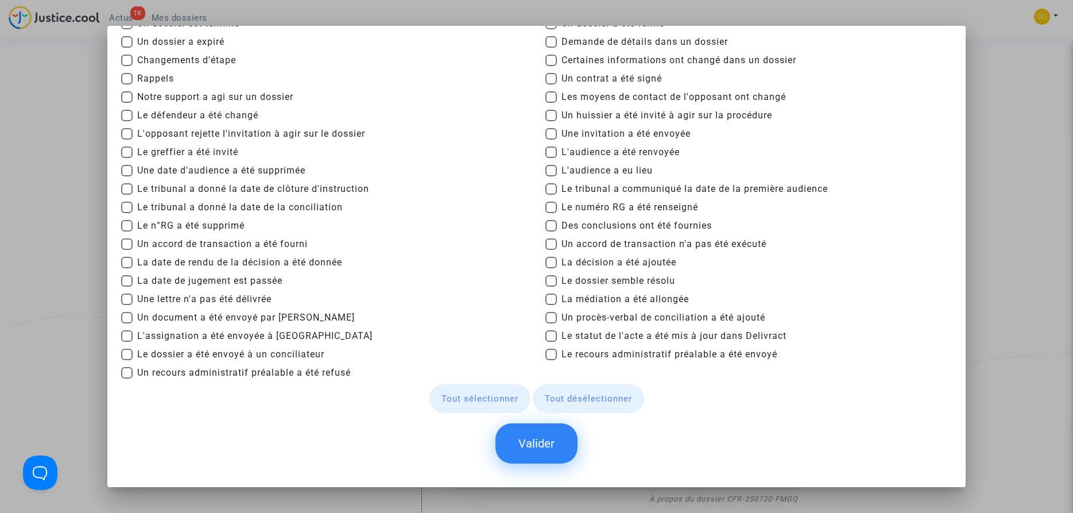
click at [538, 441] on button "Valider" at bounding box center [536, 443] width 82 height 40
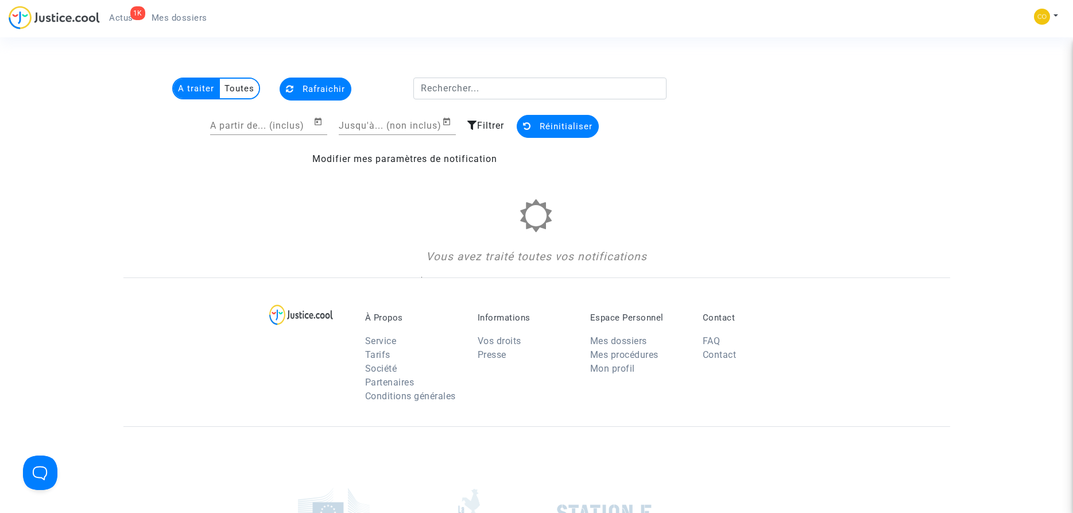
click at [483, 124] on span "Filtrer" at bounding box center [490, 125] width 27 height 11
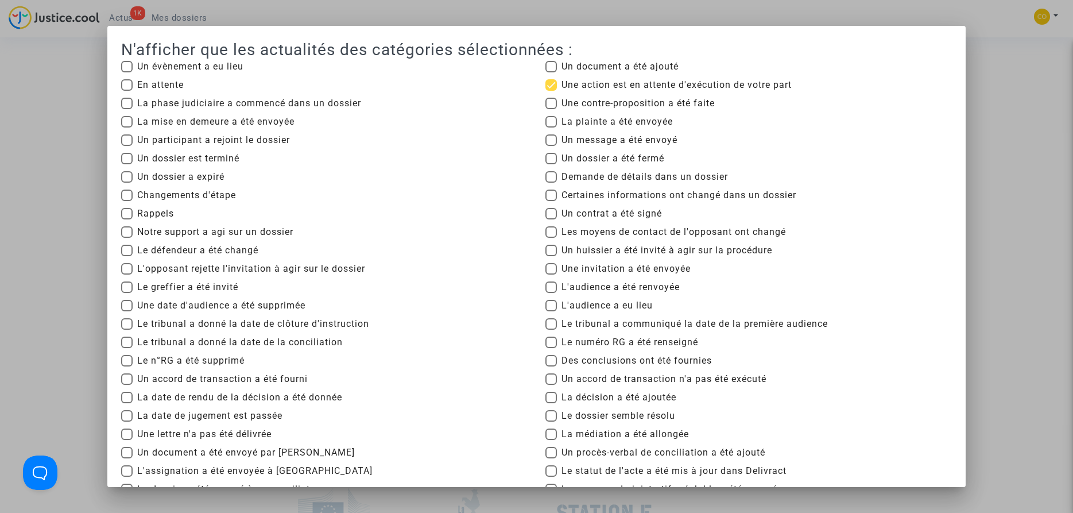
click at [552, 86] on span at bounding box center [550, 84] width 11 height 11
click at [551, 91] on input "Une action est en attente d'exécution de votre part" at bounding box center [551, 91] width 1 height 1
checkbox input "false"
click at [553, 175] on span at bounding box center [550, 176] width 11 height 11
click at [551, 183] on input "Demande de détails dans un dossier" at bounding box center [551, 183] width 1 height 1
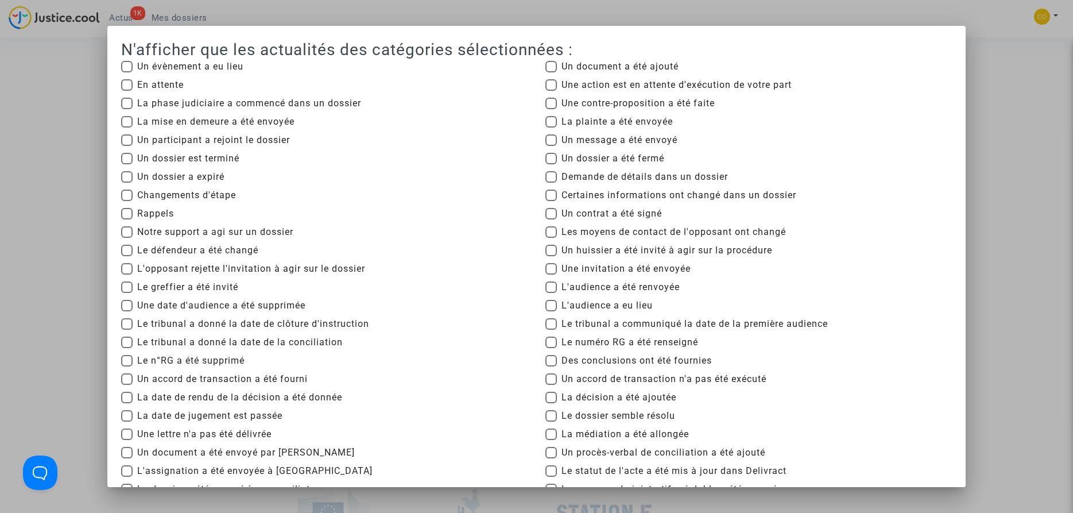
checkbox input "true"
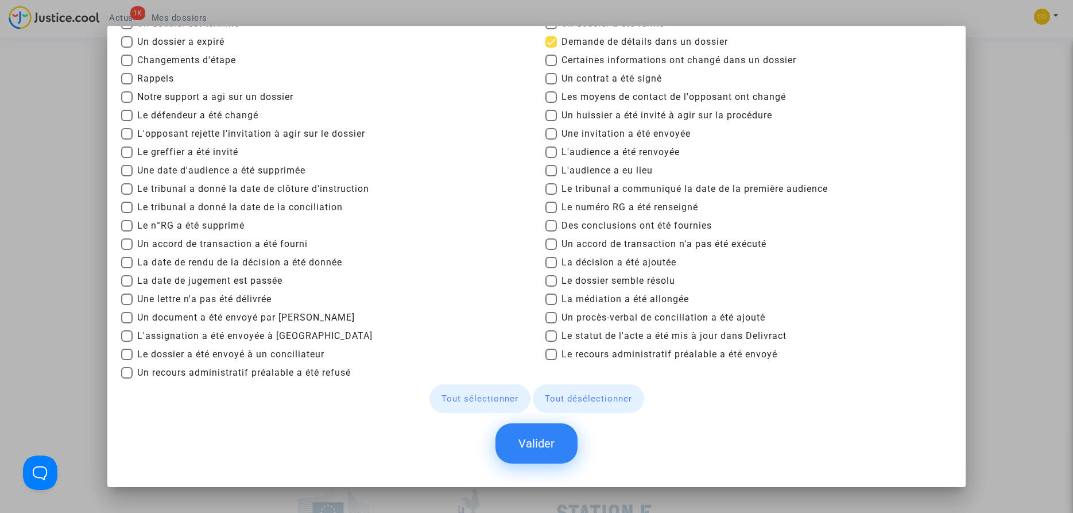
click at [548, 440] on button "Valider" at bounding box center [536, 443] width 82 height 40
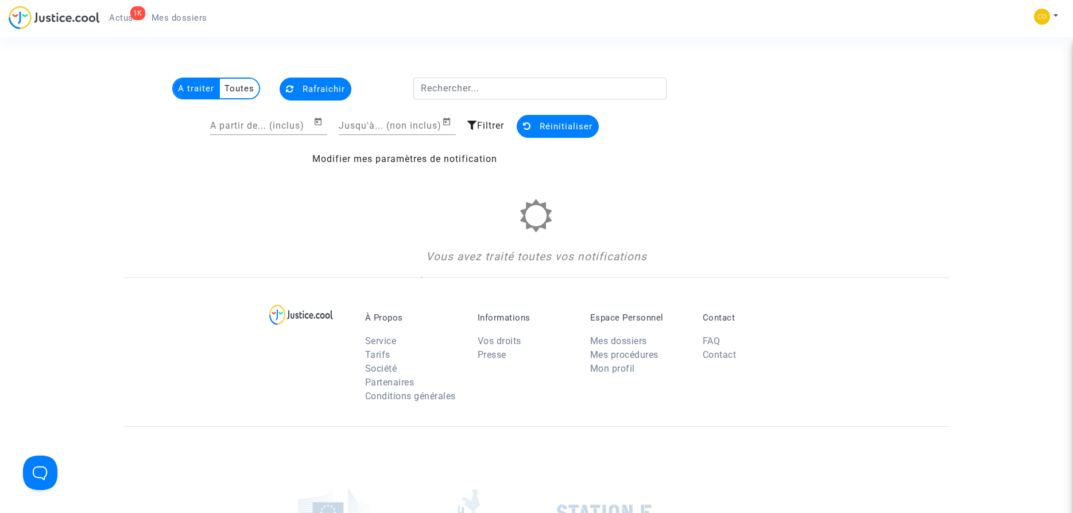
click at [489, 124] on span "Filtrer" at bounding box center [490, 125] width 27 height 11
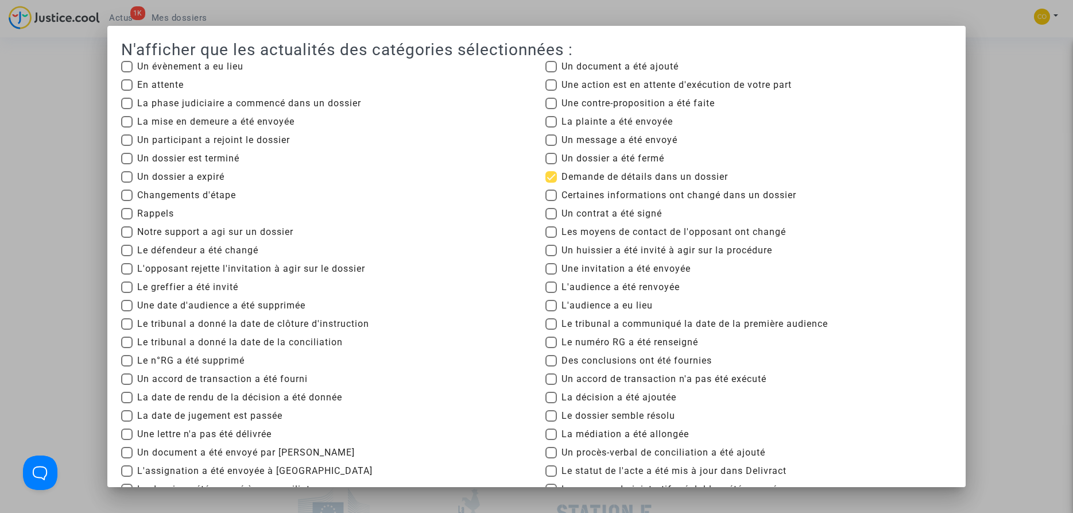
click at [630, 175] on span "Demande de détails dans un dossier" at bounding box center [644, 177] width 166 height 14
click at [551, 183] on input "Demande de détails dans un dossier" at bounding box center [551, 183] width 1 height 1
checkbox input "false"
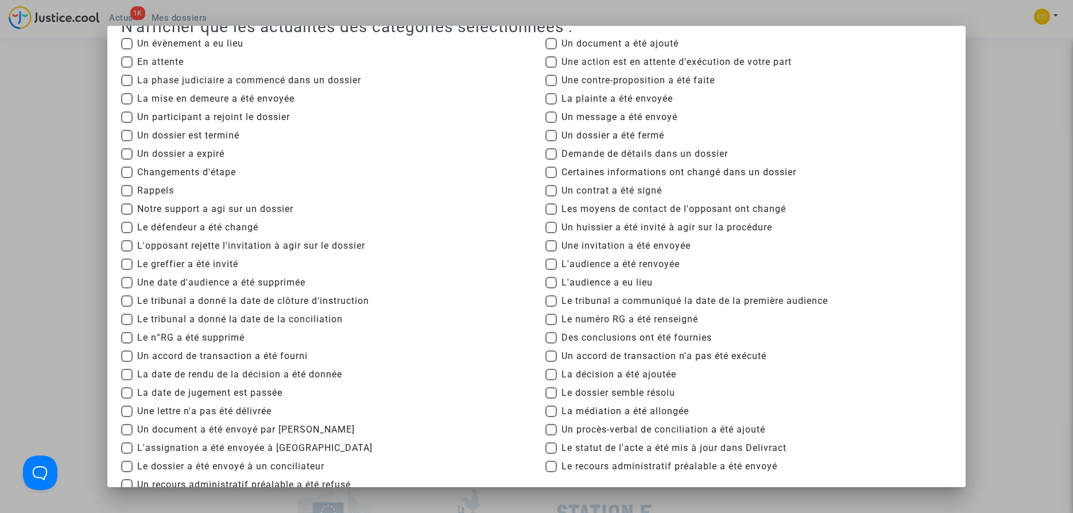
scroll to position [5, 0]
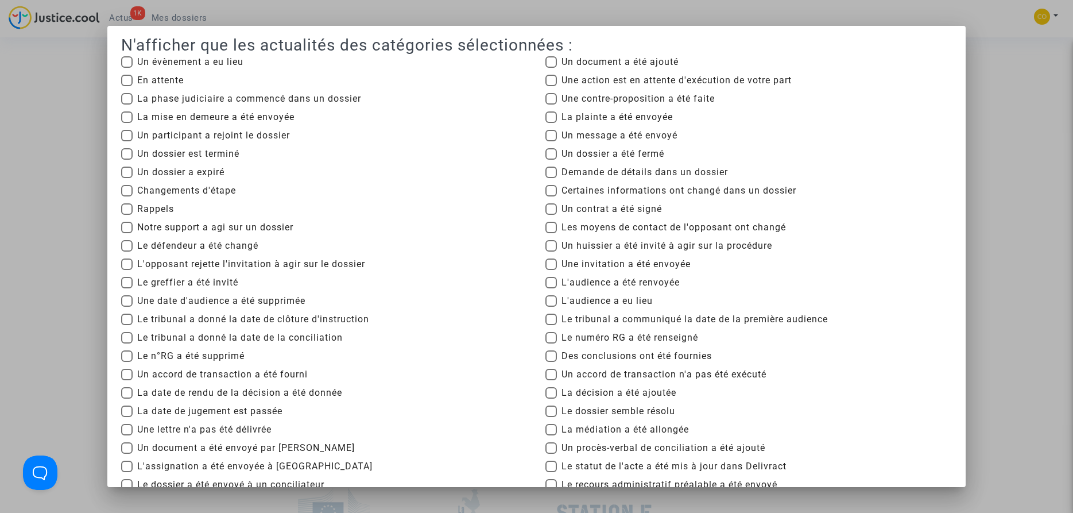
click at [126, 211] on span at bounding box center [126, 208] width 11 height 11
click at [126, 215] on input "Rappels" at bounding box center [126, 215] width 1 height 1
checkbox input "true"
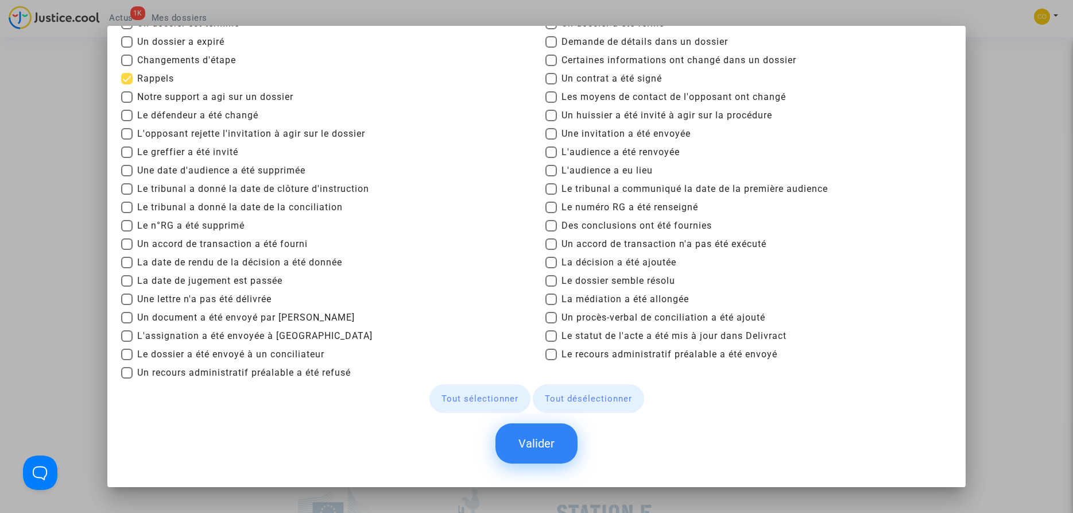
click at [529, 445] on button "Valider" at bounding box center [536, 443] width 82 height 40
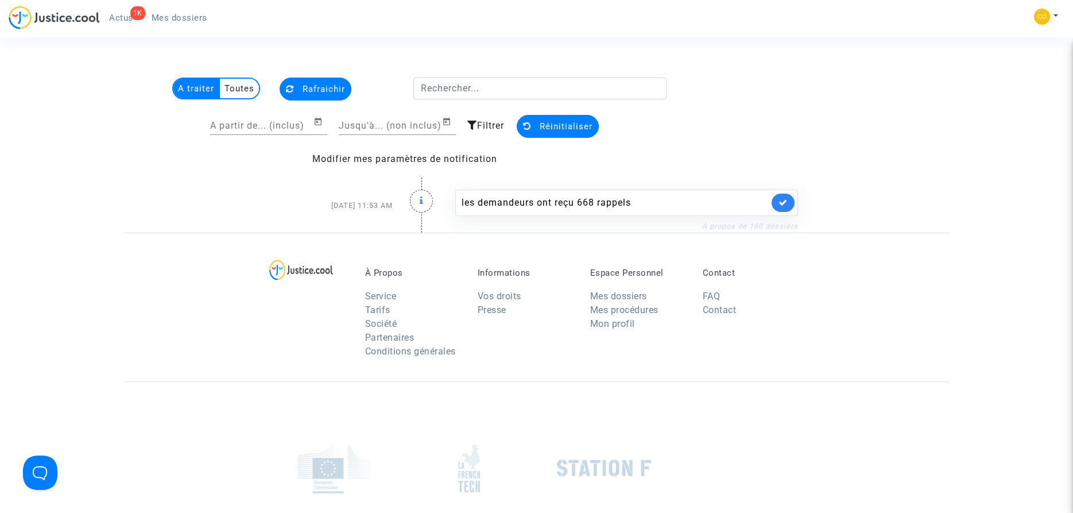
click at [783, 227] on link "À propos de 160 dossiers" at bounding box center [750, 226] width 96 height 9
click at [120, 18] on span "Actus" at bounding box center [121, 18] width 24 height 10
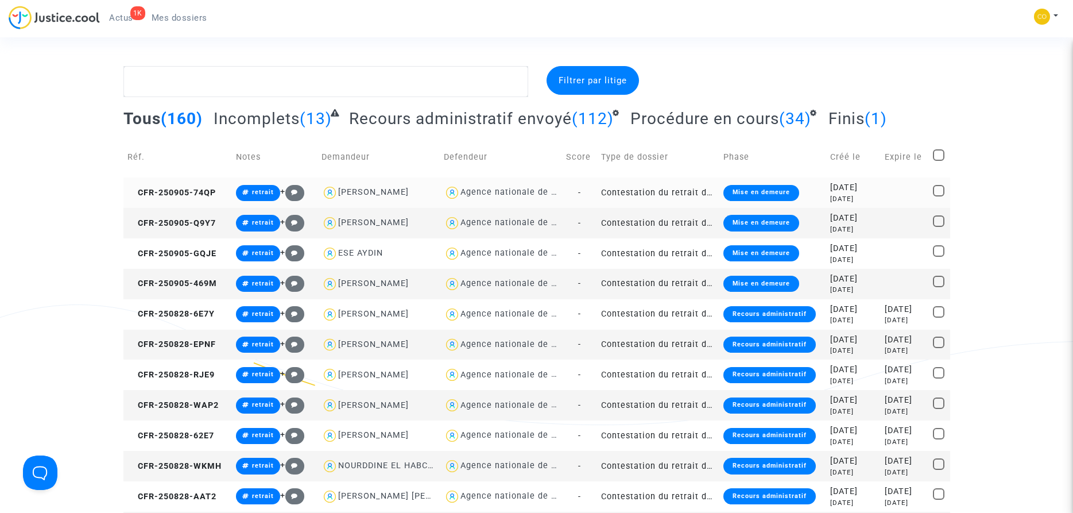
click at [752, 192] on div "Mise en demeure" at bounding box center [761, 193] width 76 height 16
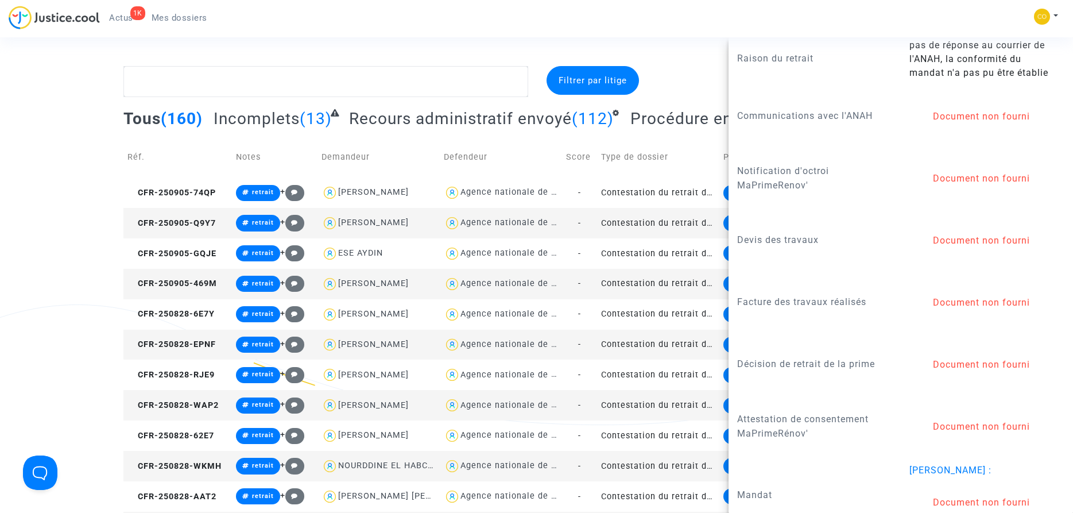
scroll to position [1102, 0]
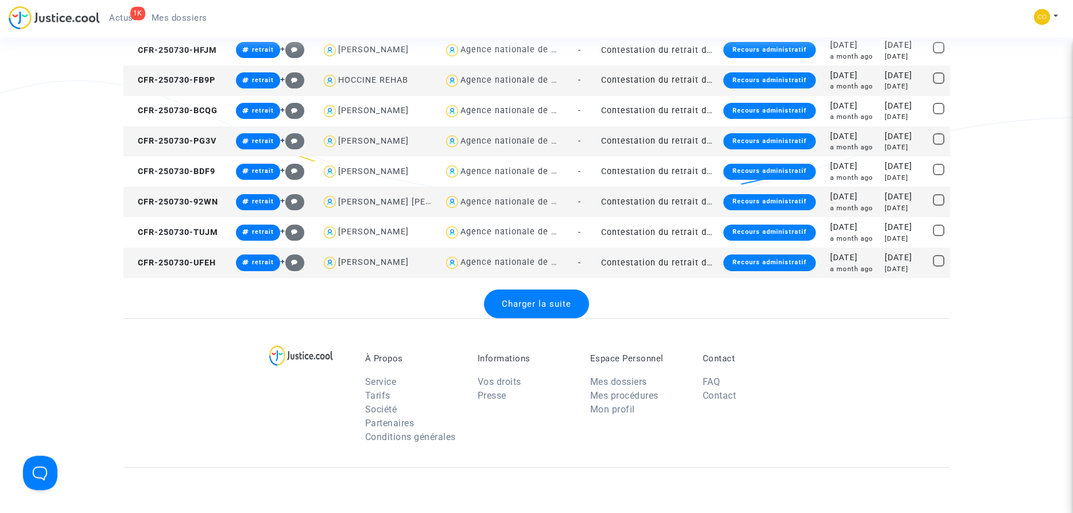
scroll to position [1405, 0]
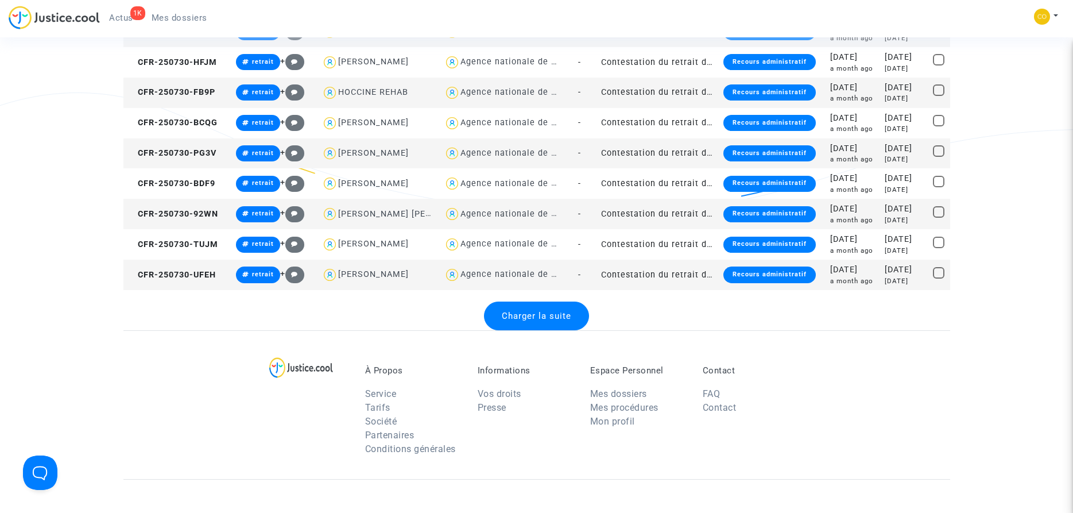
click at [765, 273] on div "Recours administratif" at bounding box center [769, 274] width 92 height 16
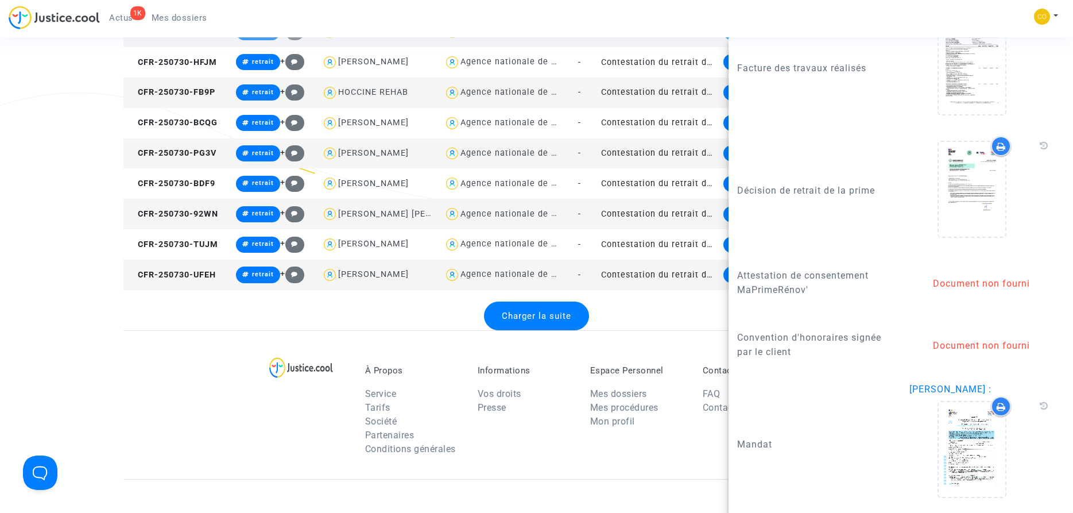
scroll to position [1724, 0]
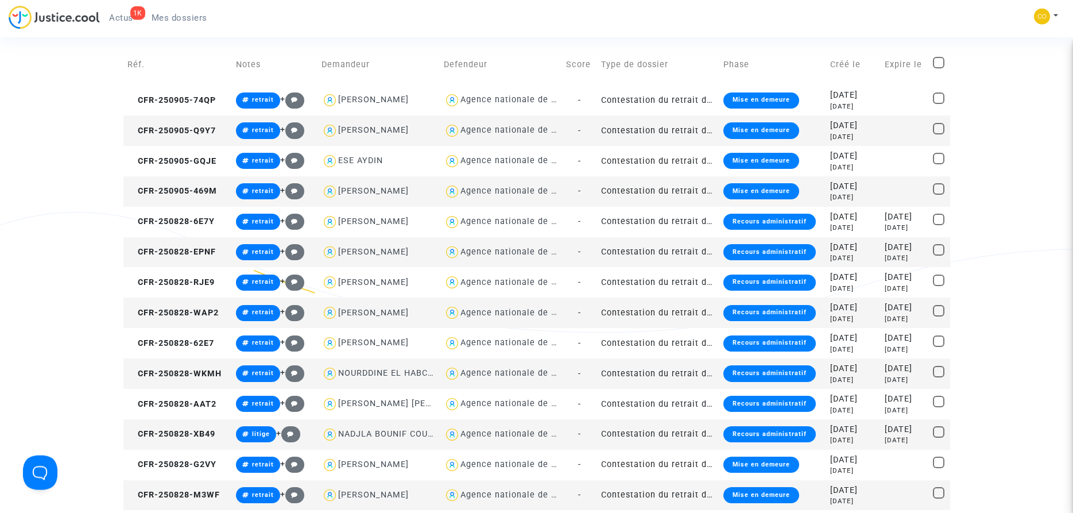
scroll to position [59, 0]
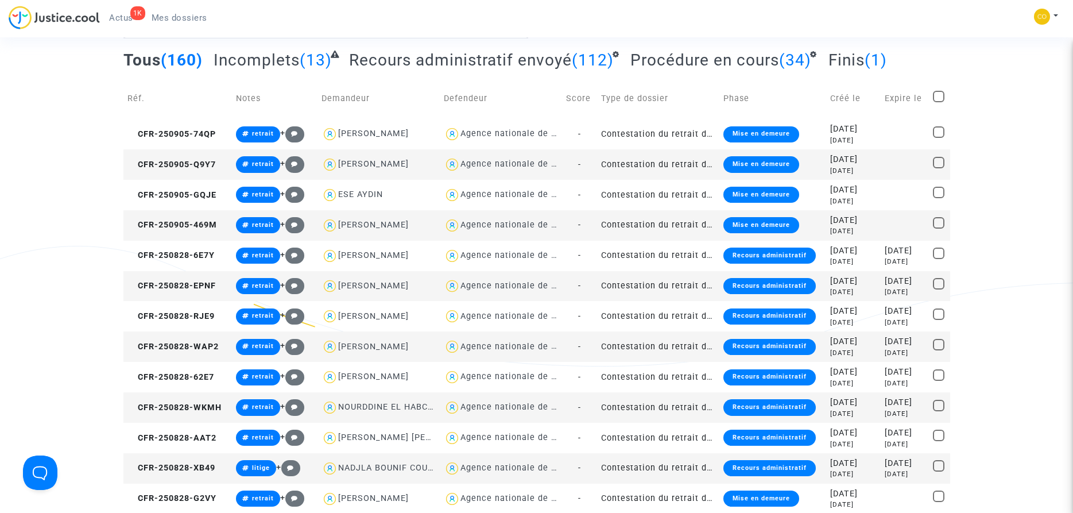
click at [126, 17] on span "Actus" at bounding box center [121, 18] width 24 height 10
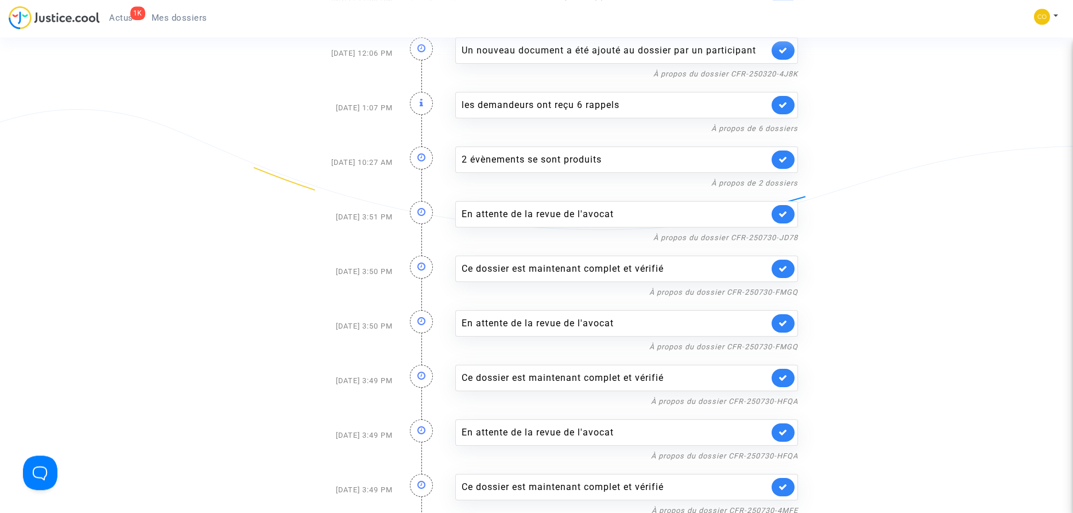
scroll to position [234, 0]
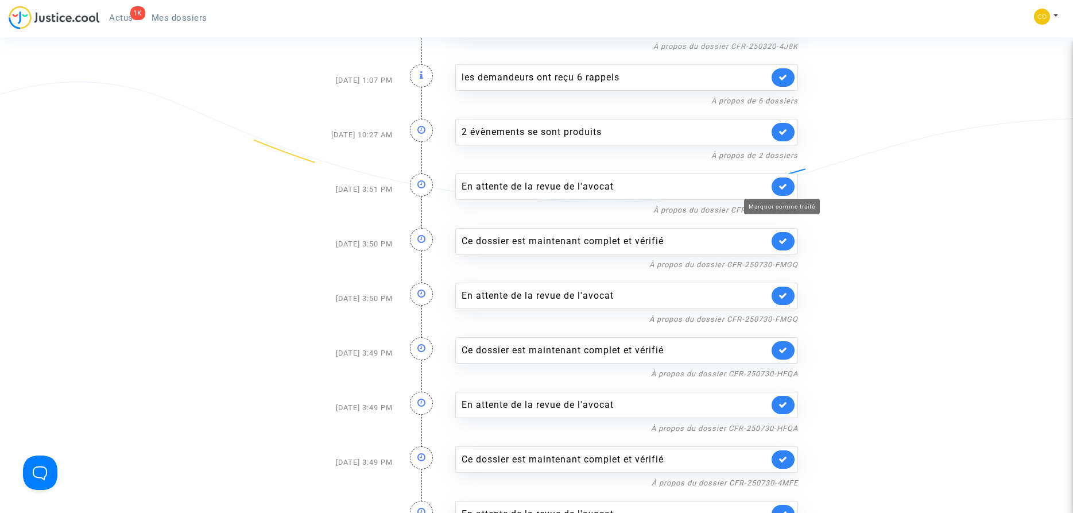
click at [782, 187] on icon at bounding box center [783, 186] width 9 height 9
click at [712, 188] on div "En attente de la revue de l'avocat" at bounding box center [615, 187] width 307 height 14
click at [717, 210] on link "À propos du dossier CFR-250730-JD78" at bounding box center [725, 210] width 145 height 9
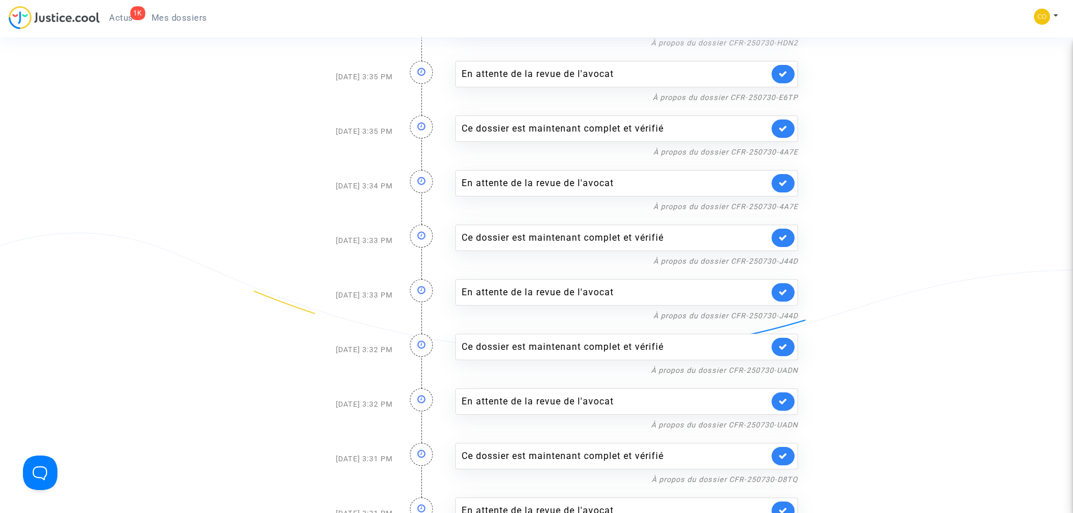
scroll to position [2225, 0]
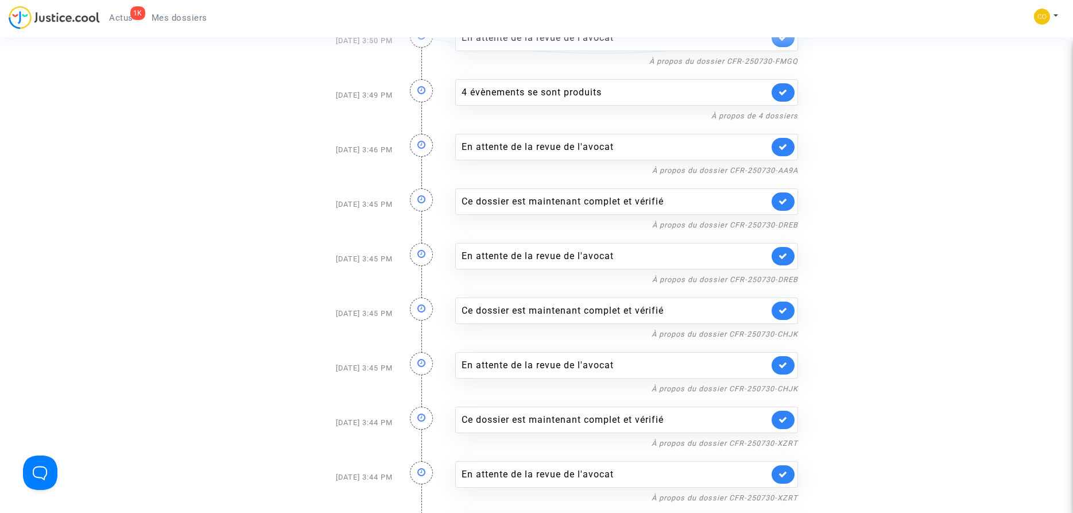
scroll to position [410, 0]
